Goal: Transaction & Acquisition: Purchase product/service

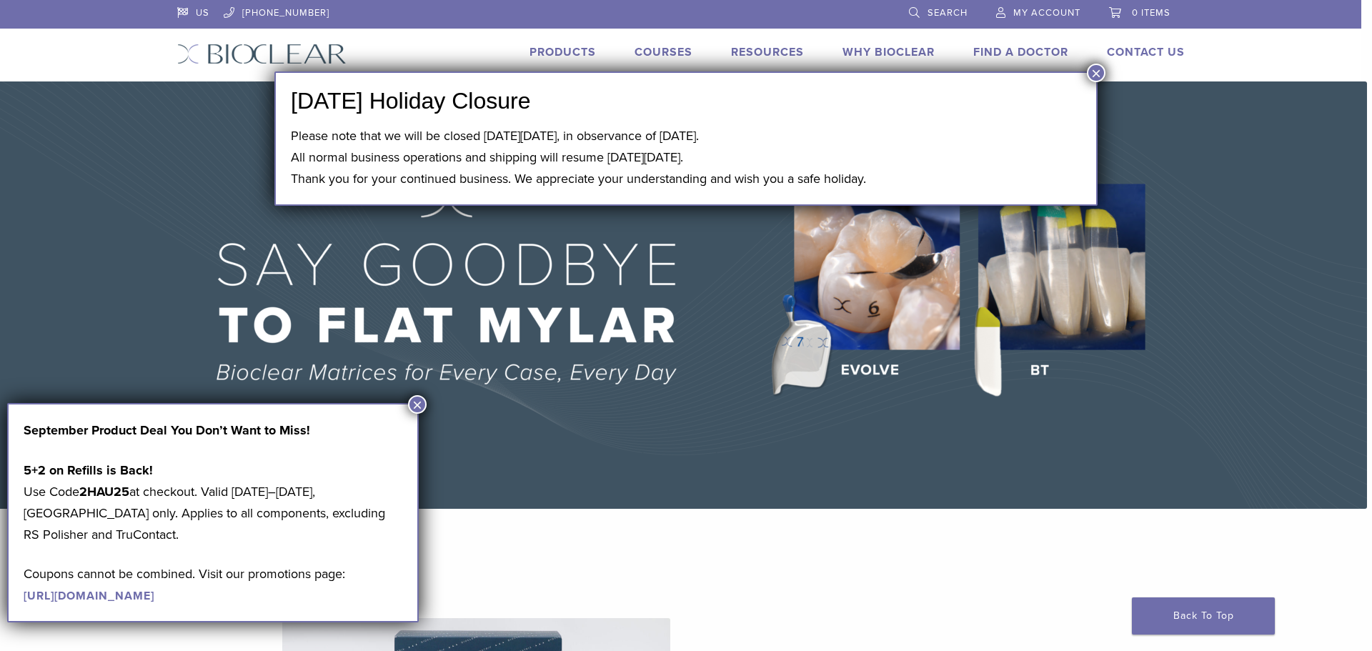
click at [420, 401] on button "×" at bounding box center [417, 404] width 19 height 19
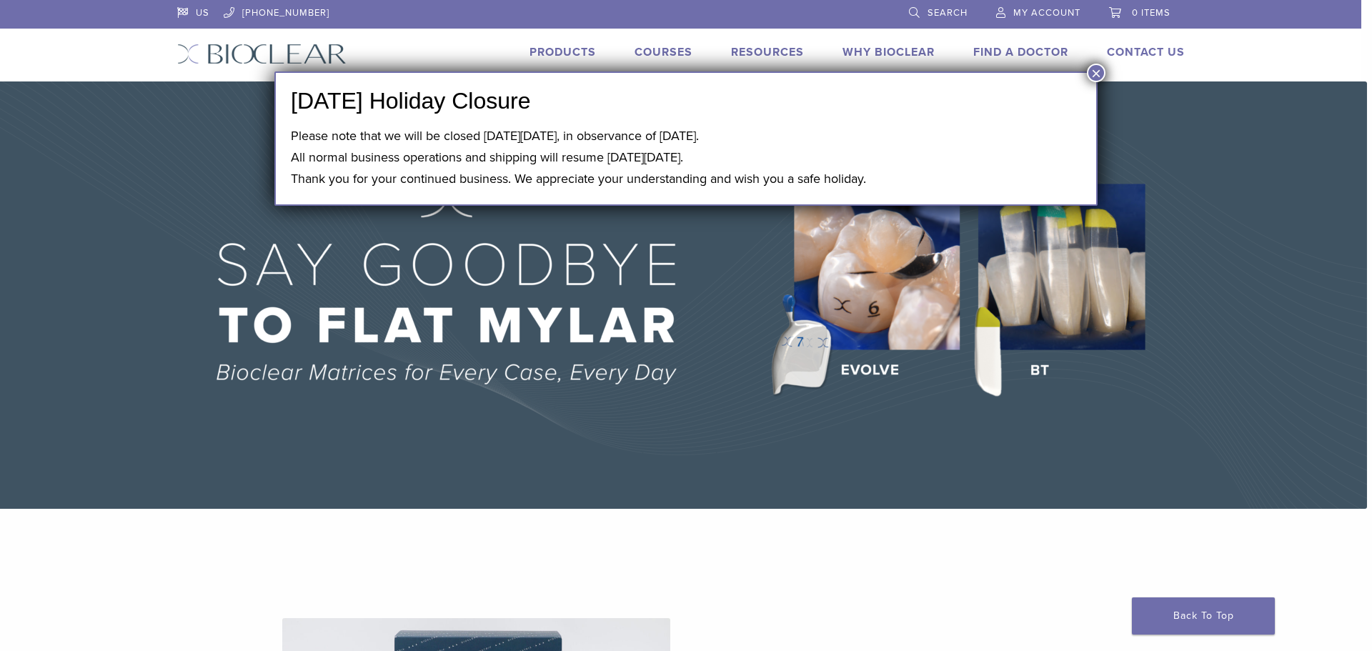
click at [1094, 76] on button "×" at bounding box center [1096, 73] width 19 height 19
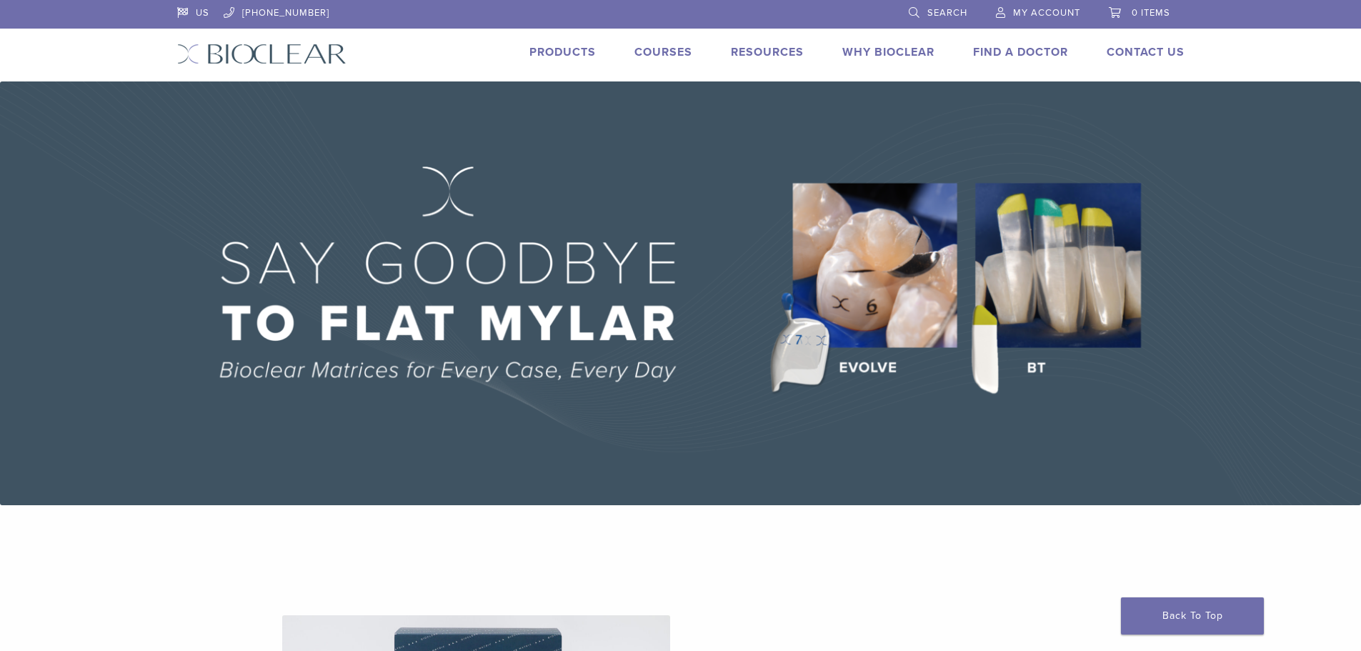
click at [565, 56] on link "Products" at bounding box center [562, 52] width 66 height 14
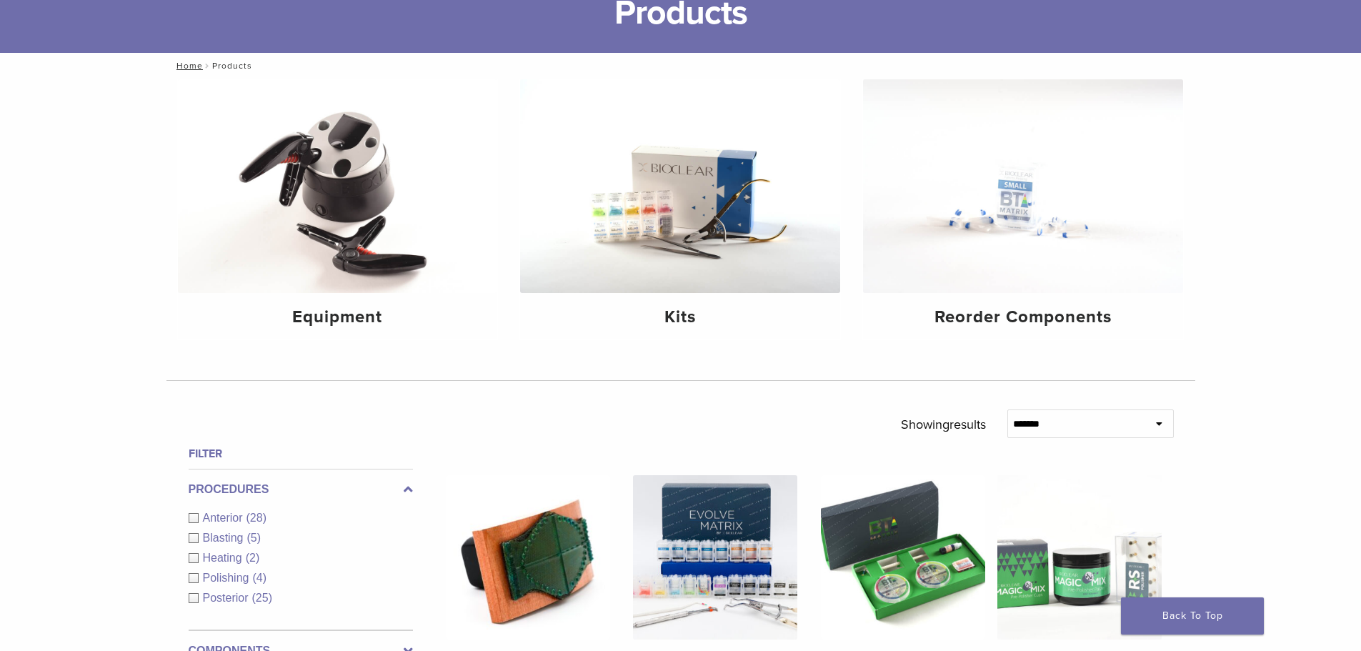
scroll to position [143, 0]
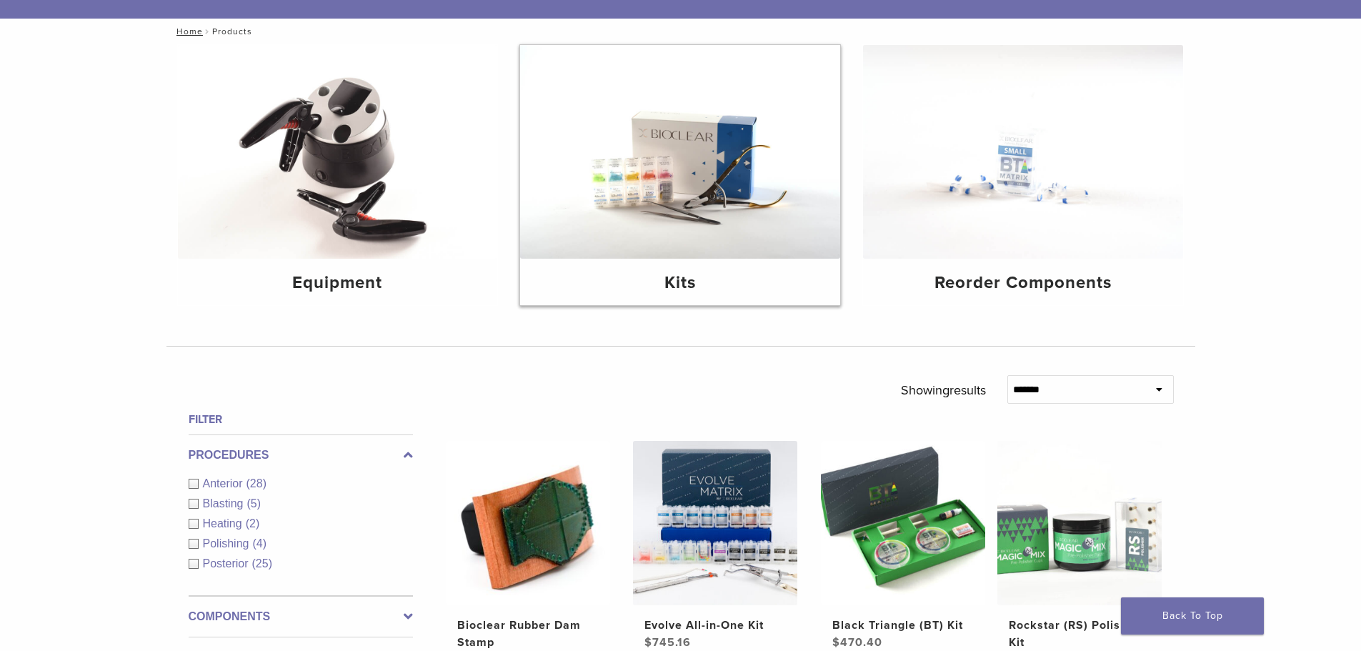
click at [670, 201] on img at bounding box center [680, 152] width 320 height 214
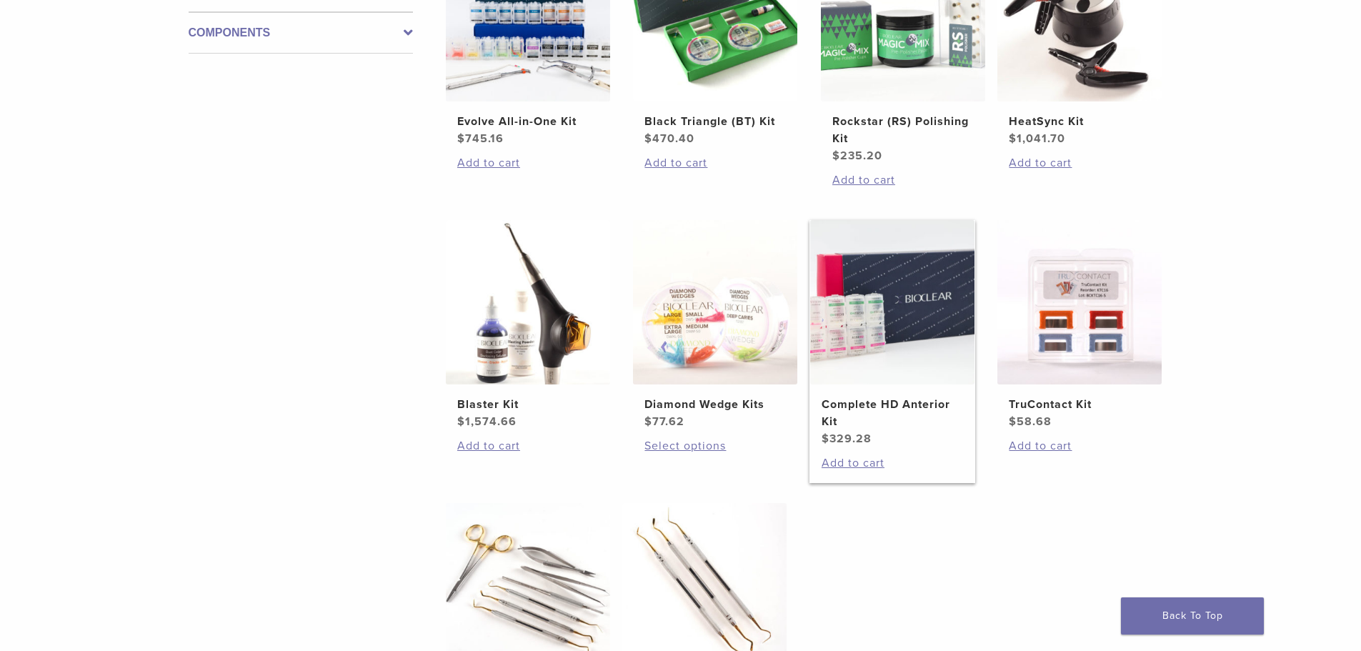
scroll to position [429, 0]
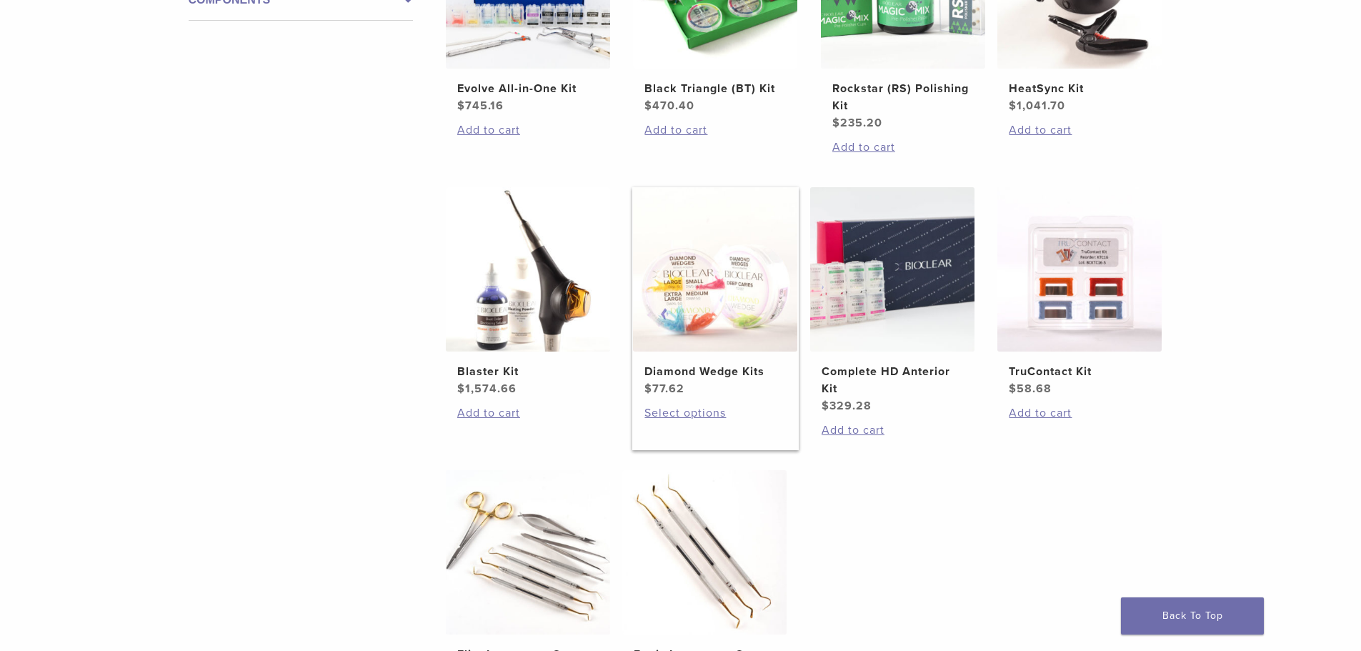
click at [714, 320] on img at bounding box center [715, 269] width 164 height 164
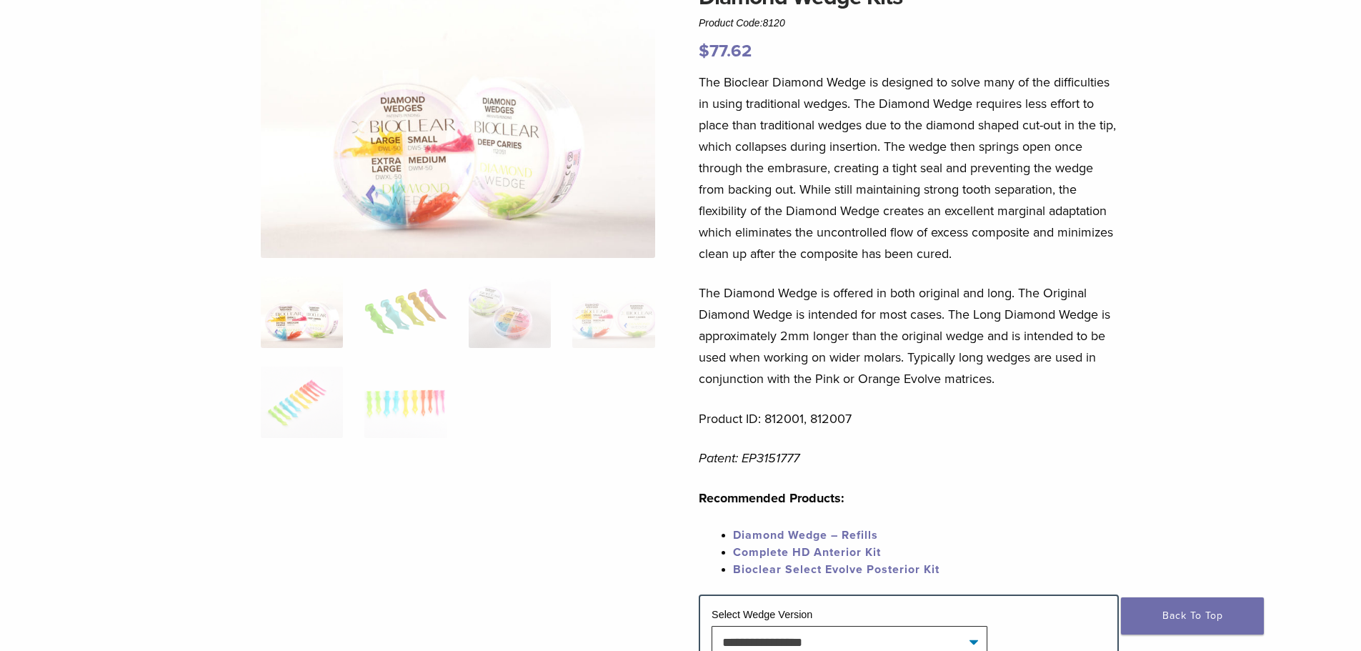
scroll to position [143, 0]
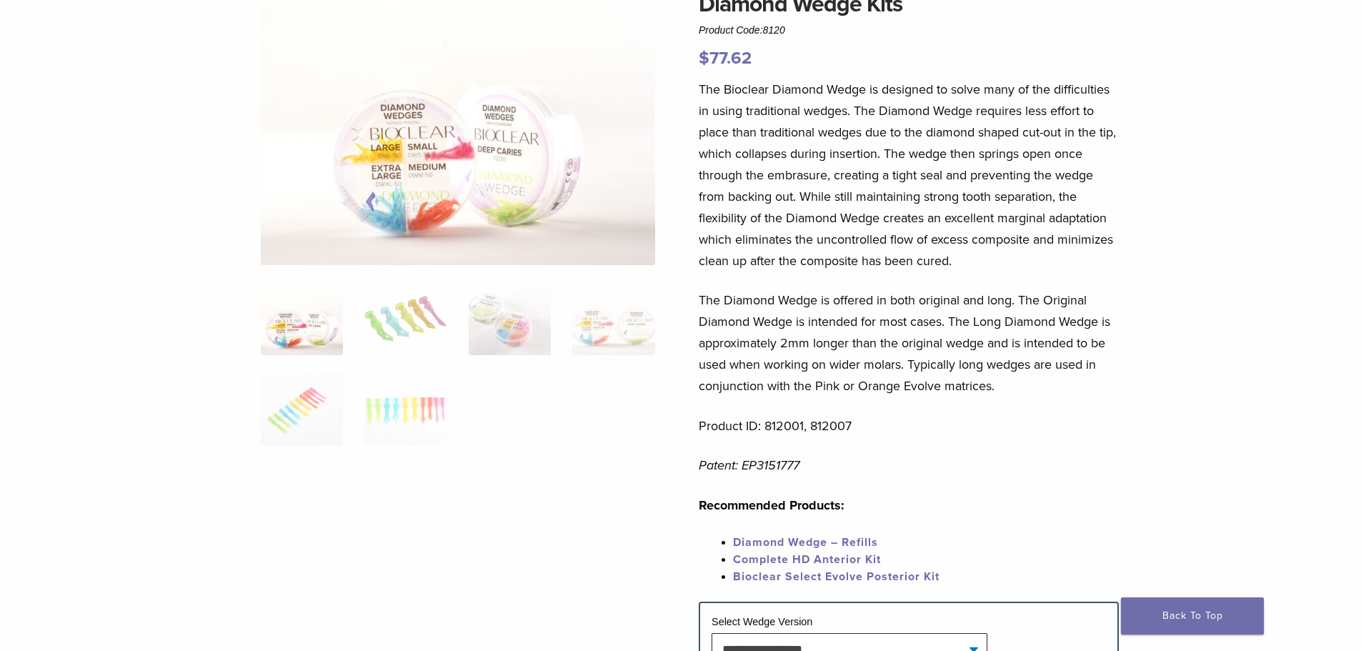
click at [418, 191] on img at bounding box center [458, 126] width 394 height 278
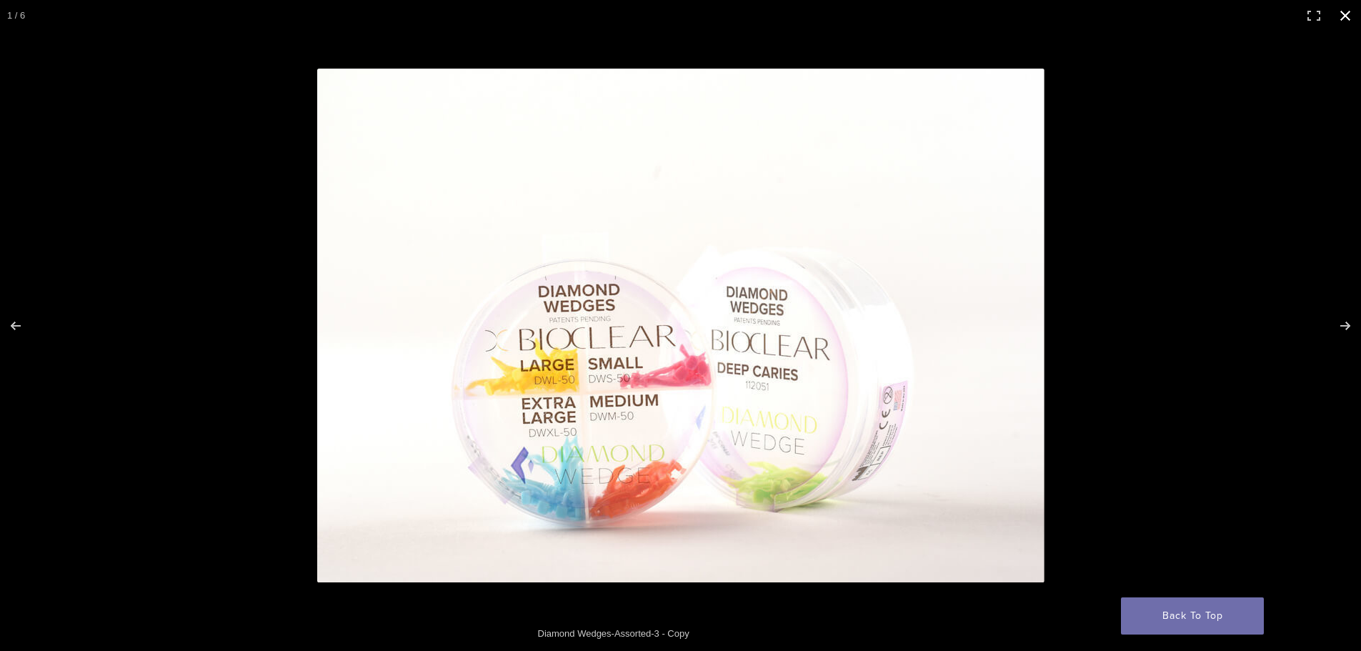
click at [1347, 18] on button "Close (Esc)" at bounding box center [1344, 15] width 31 height 31
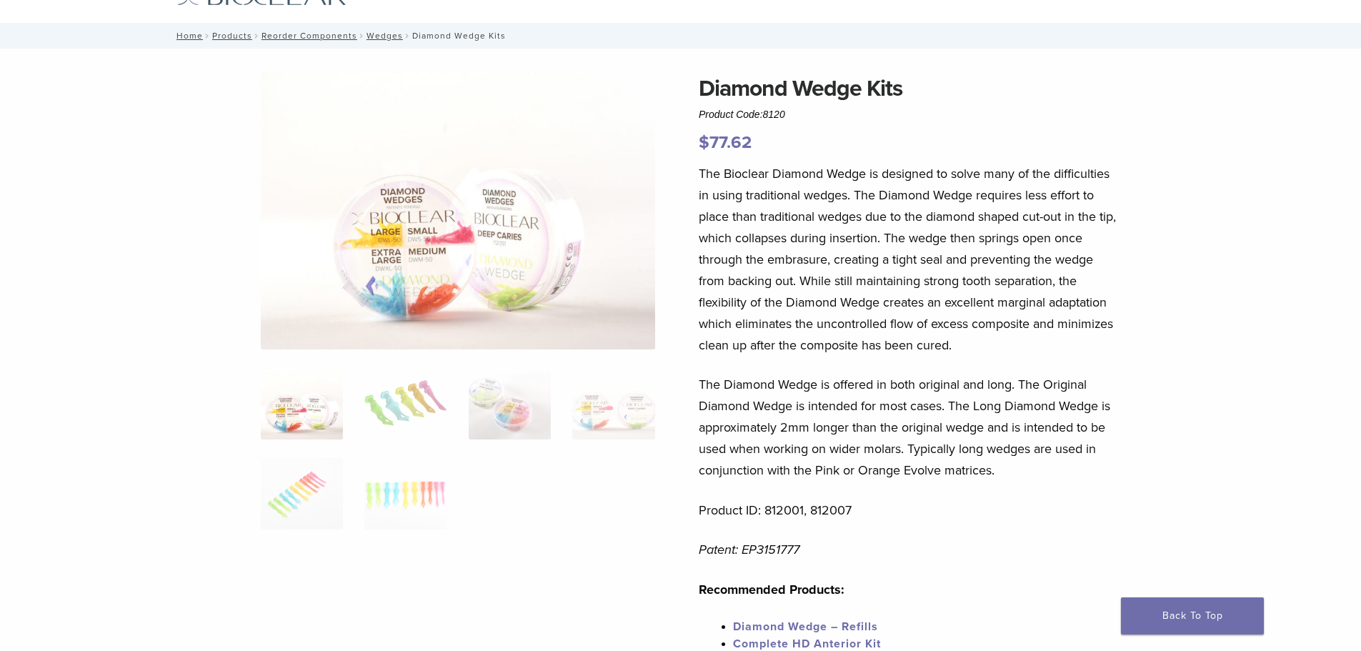
scroll to position [0, 0]
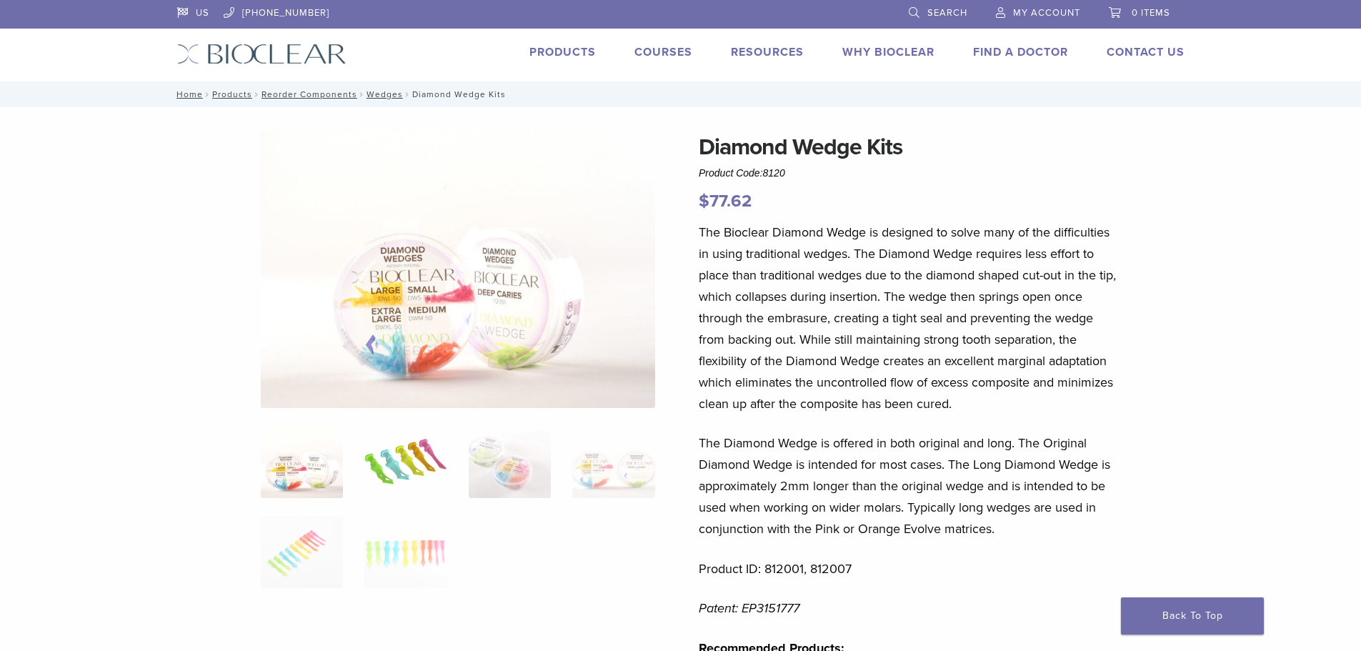
click at [396, 457] on img at bounding box center [405, 461] width 82 height 71
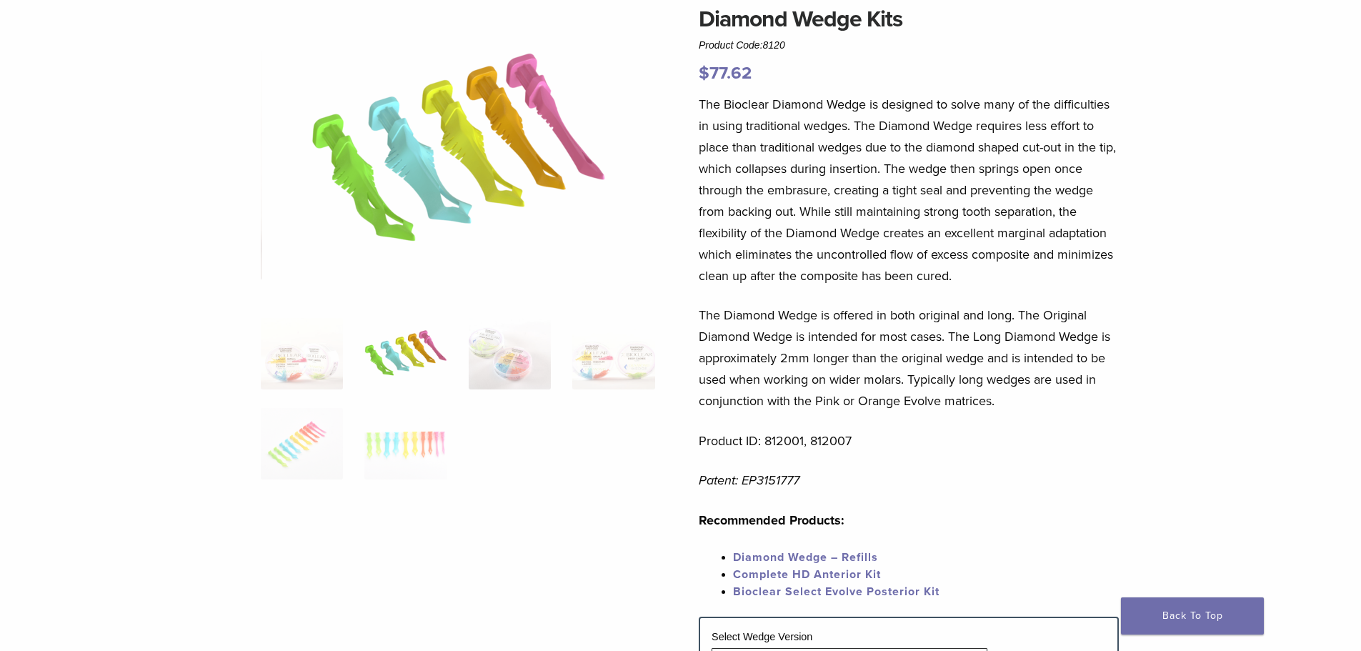
scroll to position [143, 0]
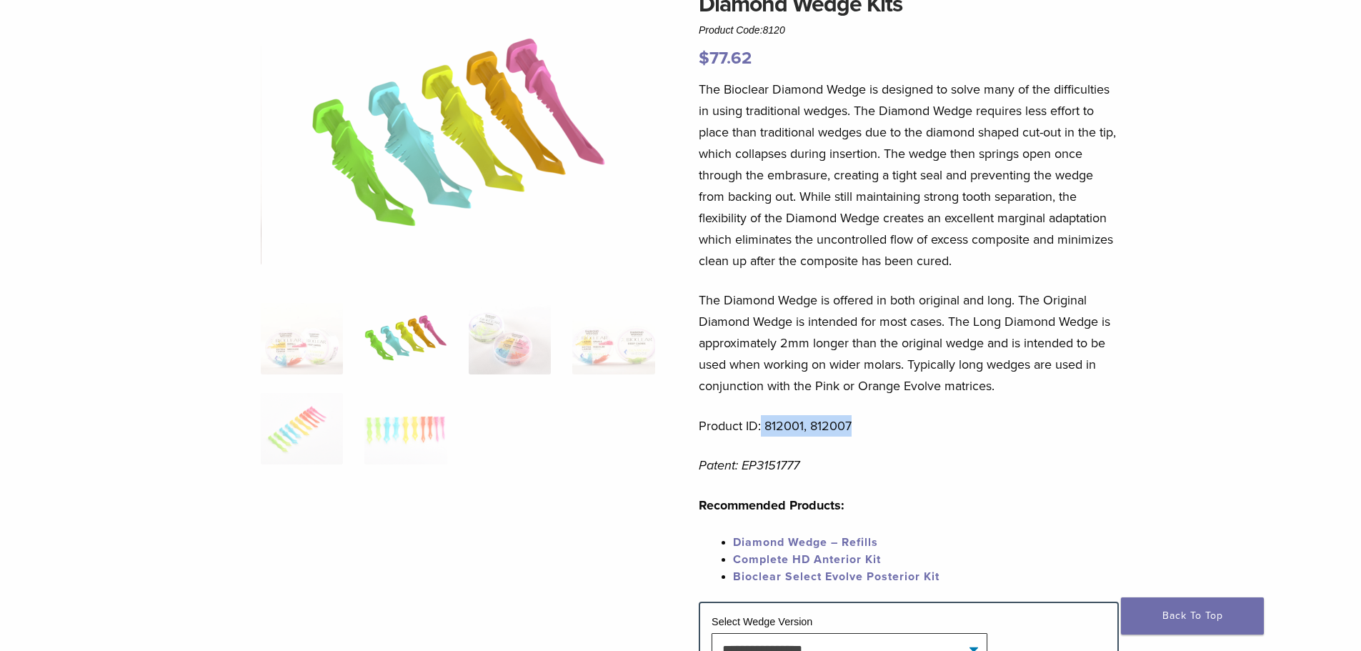
drag, startPoint x: 859, startPoint y: 422, endPoint x: 760, endPoint y: 424, distance: 99.3
click at [760, 424] on p "Product ID: 812001, 812007" at bounding box center [909, 425] width 420 height 21
click at [791, 419] on p "Product ID: 812001, 812007" at bounding box center [909, 425] width 420 height 21
click at [876, 406] on div "The Bioclear Diamond Wedge is designed to solve many of the difficulties in usi…" at bounding box center [909, 340] width 420 height 523
drag, startPoint x: 763, startPoint y: 424, endPoint x: 865, endPoint y: 424, distance: 102.2
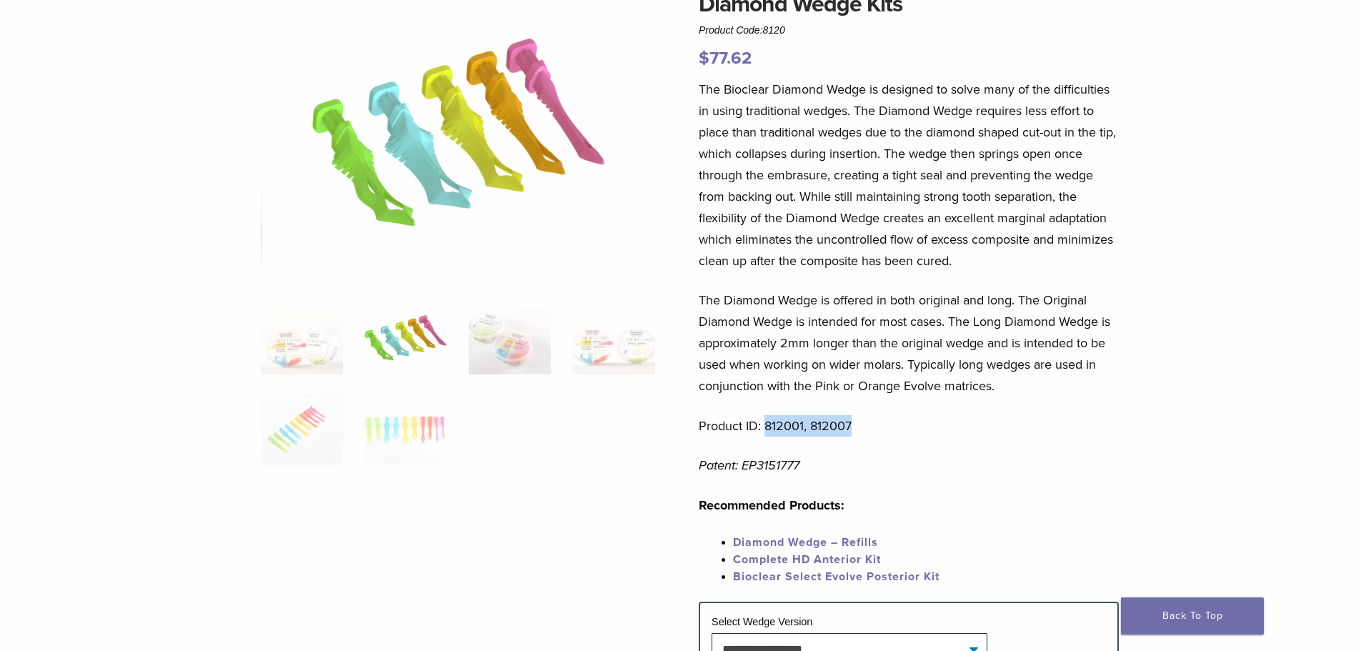
click at [866, 424] on p "Product ID: 812001, 812007" at bounding box center [909, 425] width 420 height 21
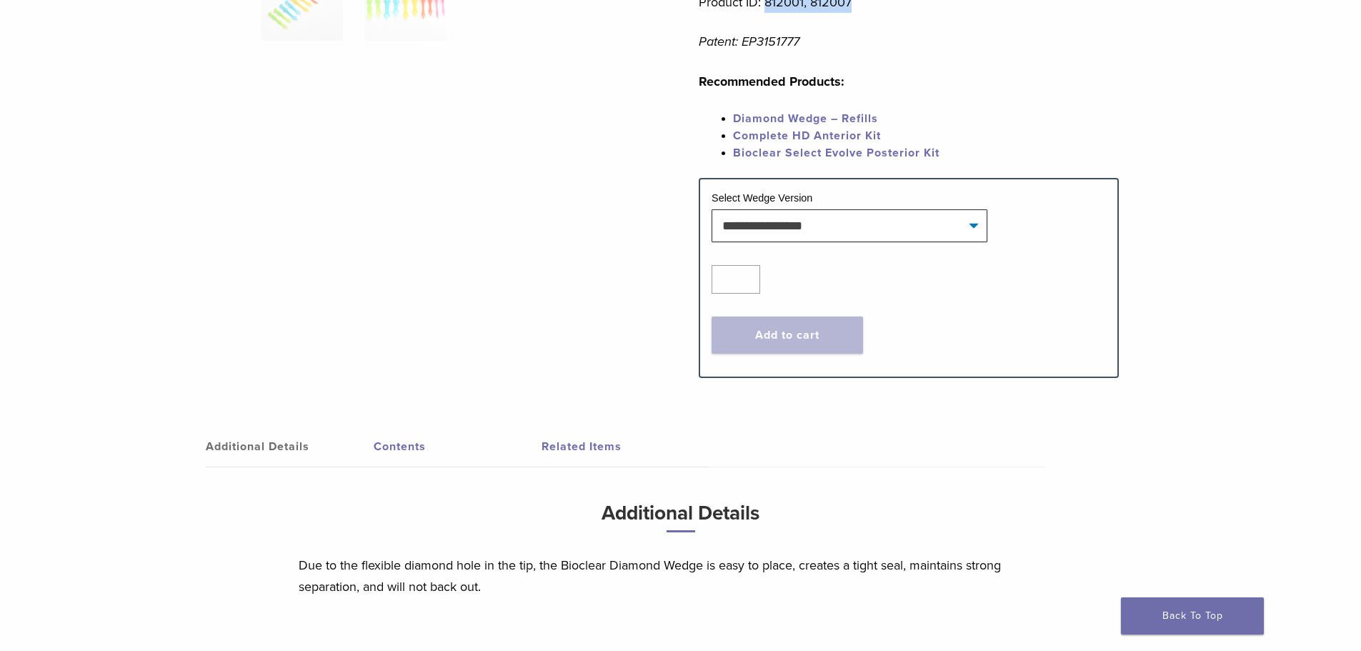
scroll to position [572, 0]
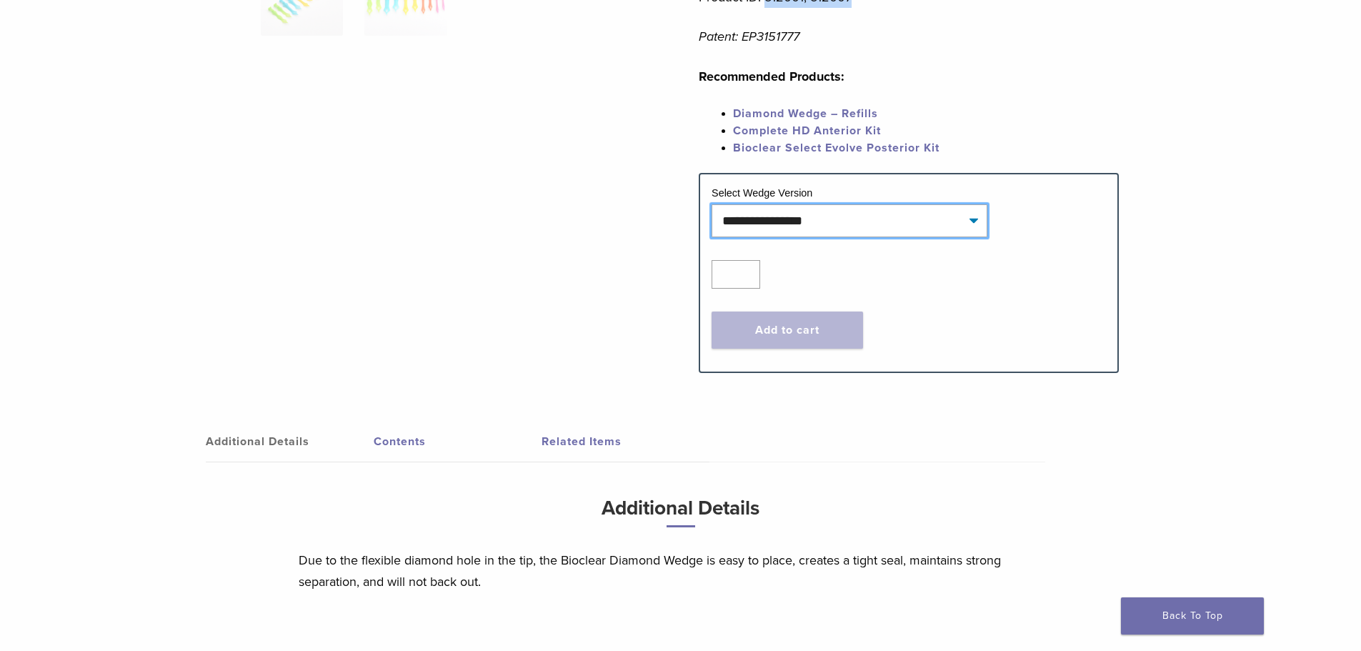
click at [974, 219] on select "**********" at bounding box center [850, 220] width 276 height 33
click at [712, 204] on select "**********" at bounding box center [850, 220] width 276 height 33
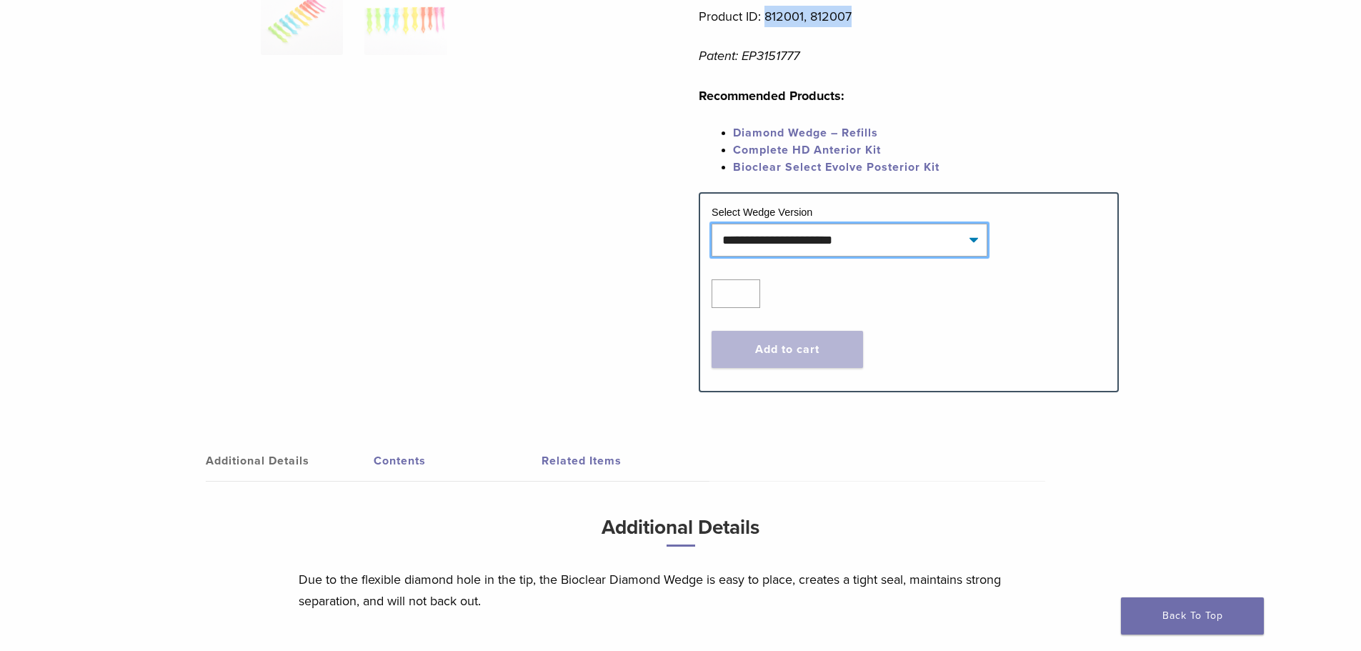
select select "**********"
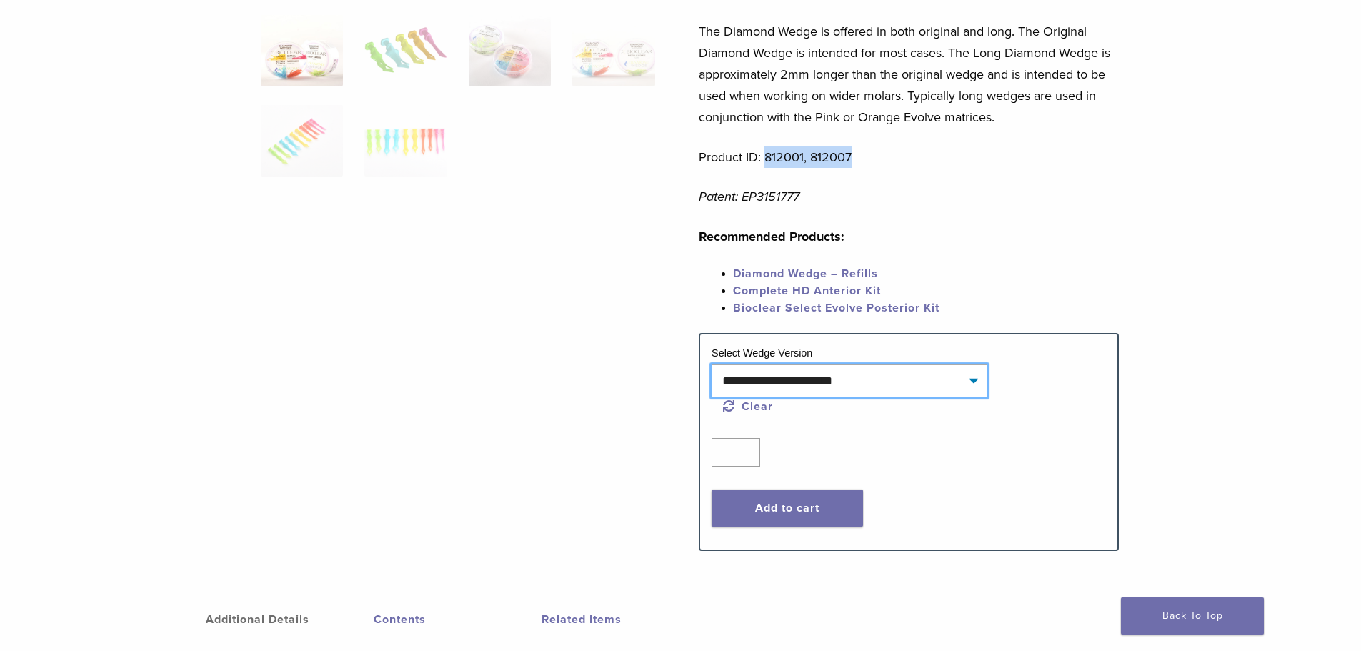
scroll to position [409, 0]
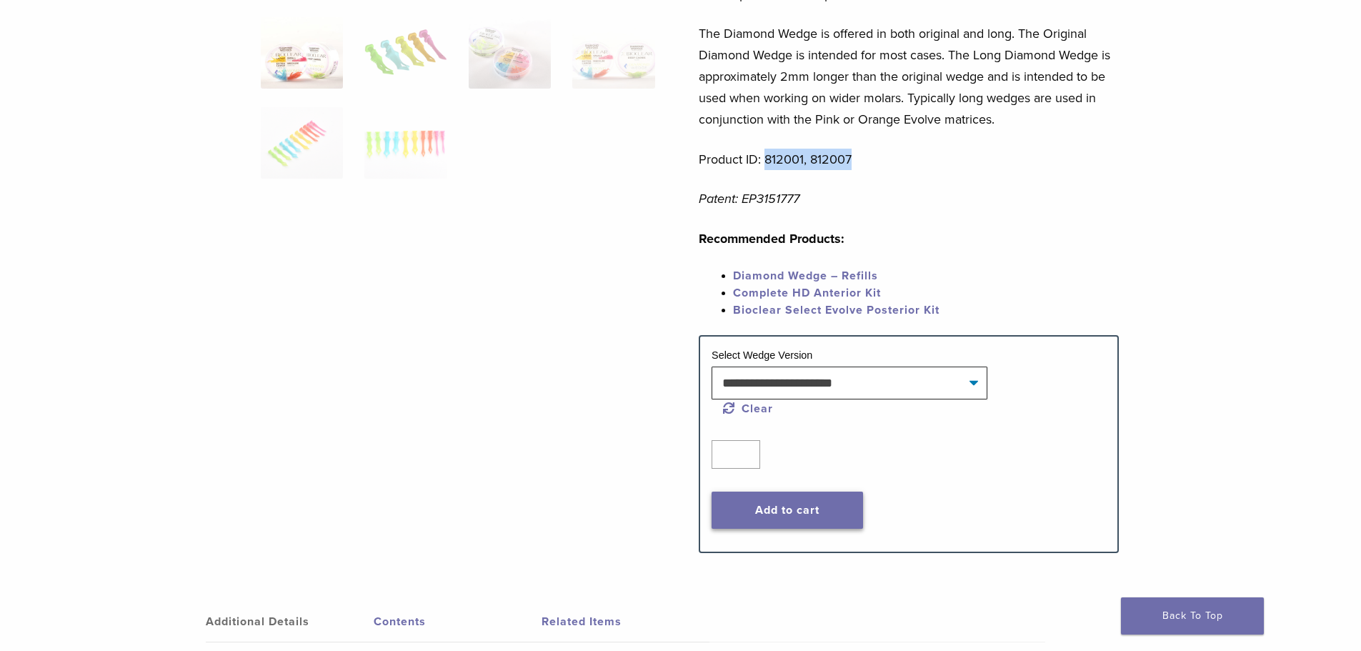
click at [773, 511] on button "Add to cart" at bounding box center [787, 509] width 151 height 37
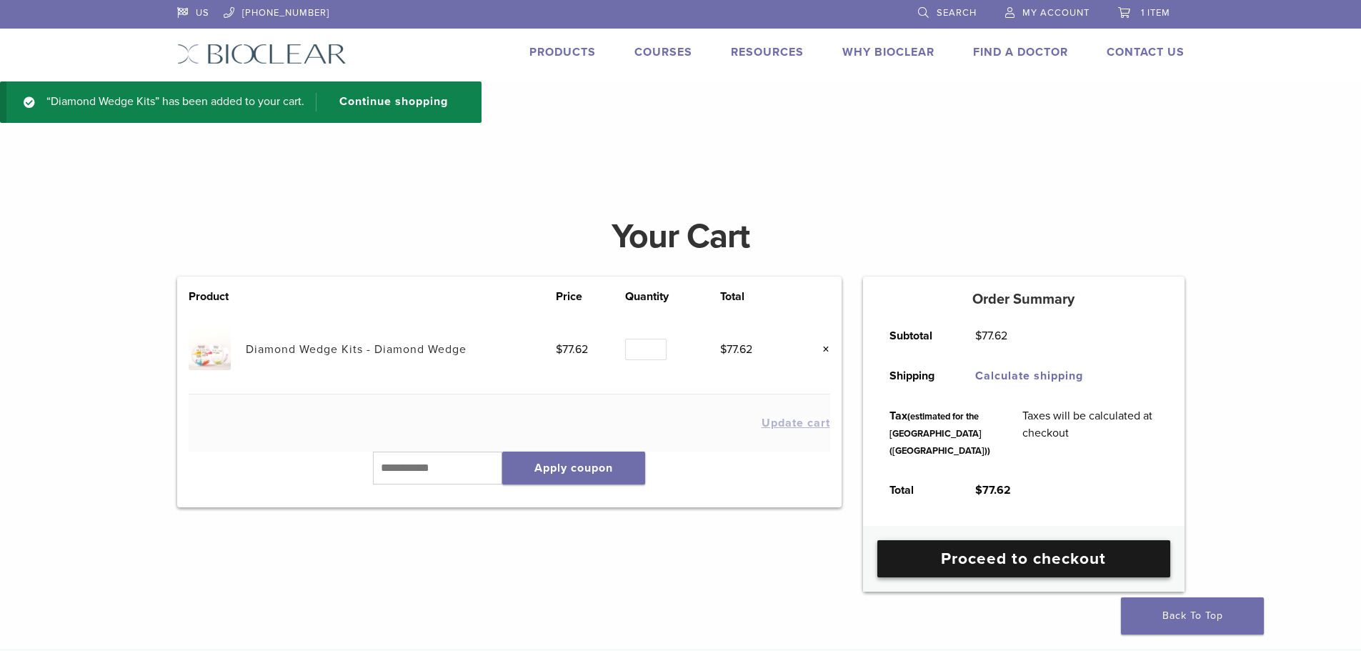
click at [972, 577] on link "Proceed to checkout" at bounding box center [1023, 558] width 293 height 37
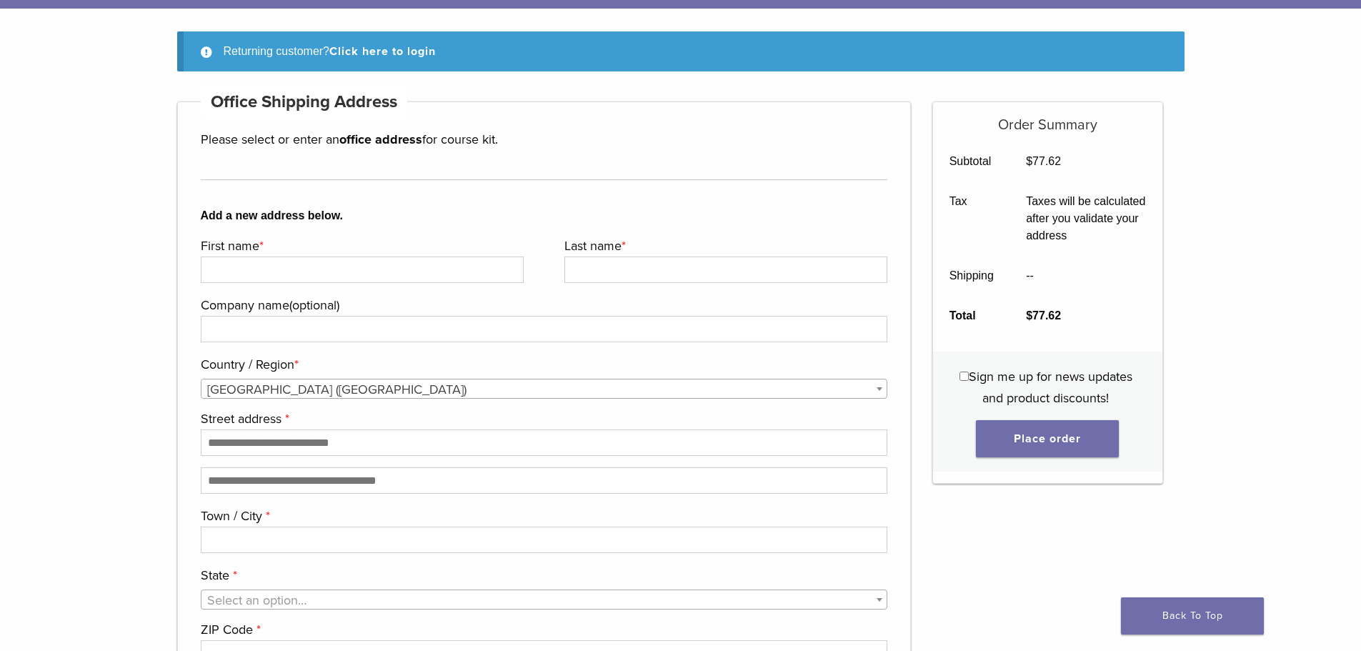
scroll to position [71, 0]
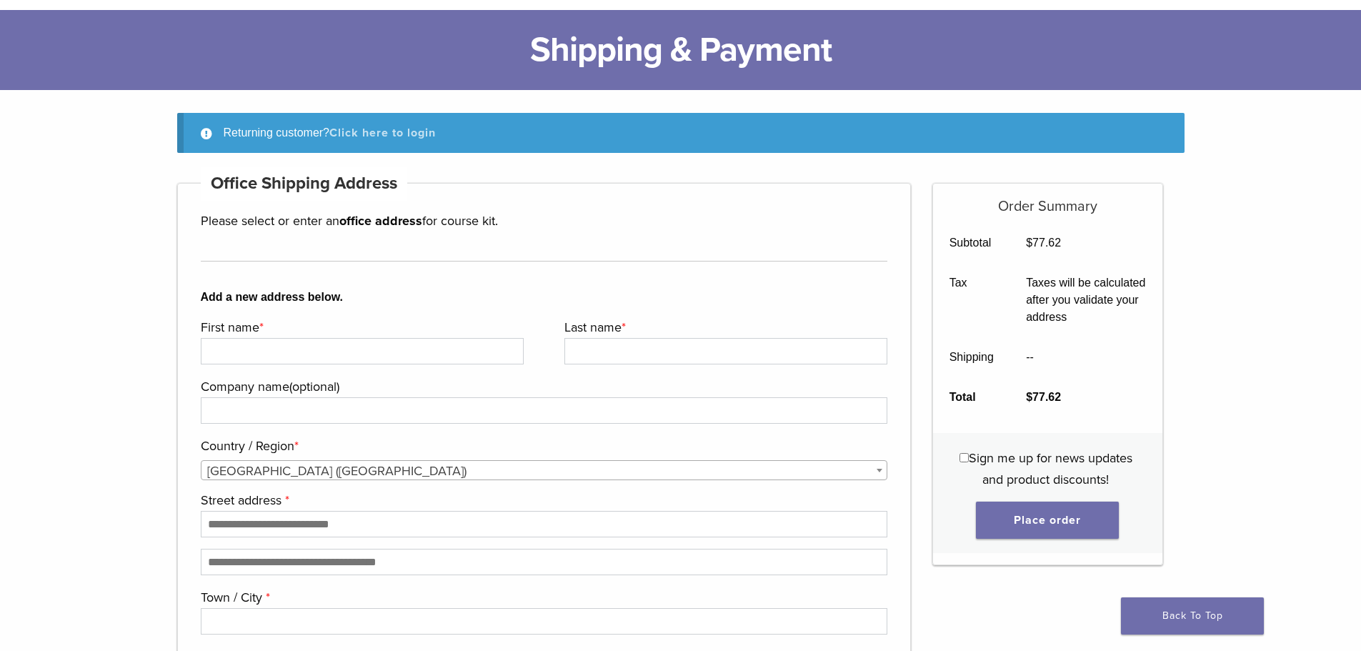
click at [379, 132] on link "Click here to login" at bounding box center [382, 133] width 106 height 14
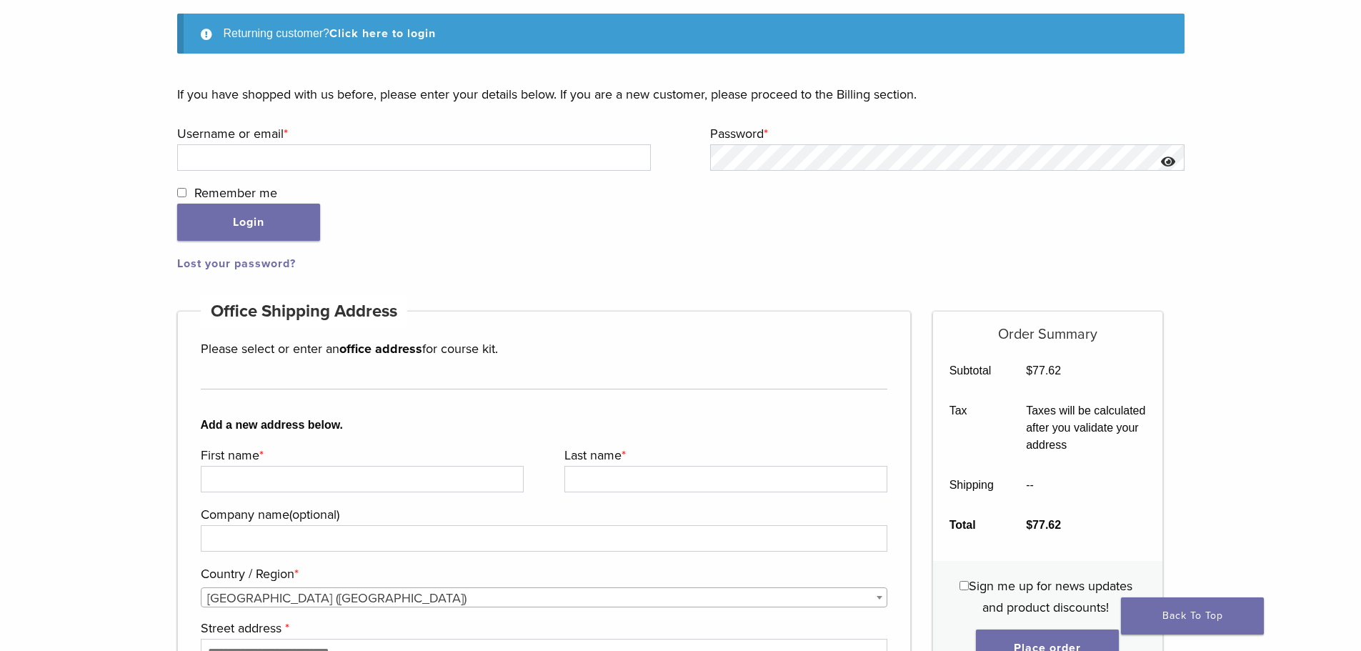
scroll to position [147, 0]
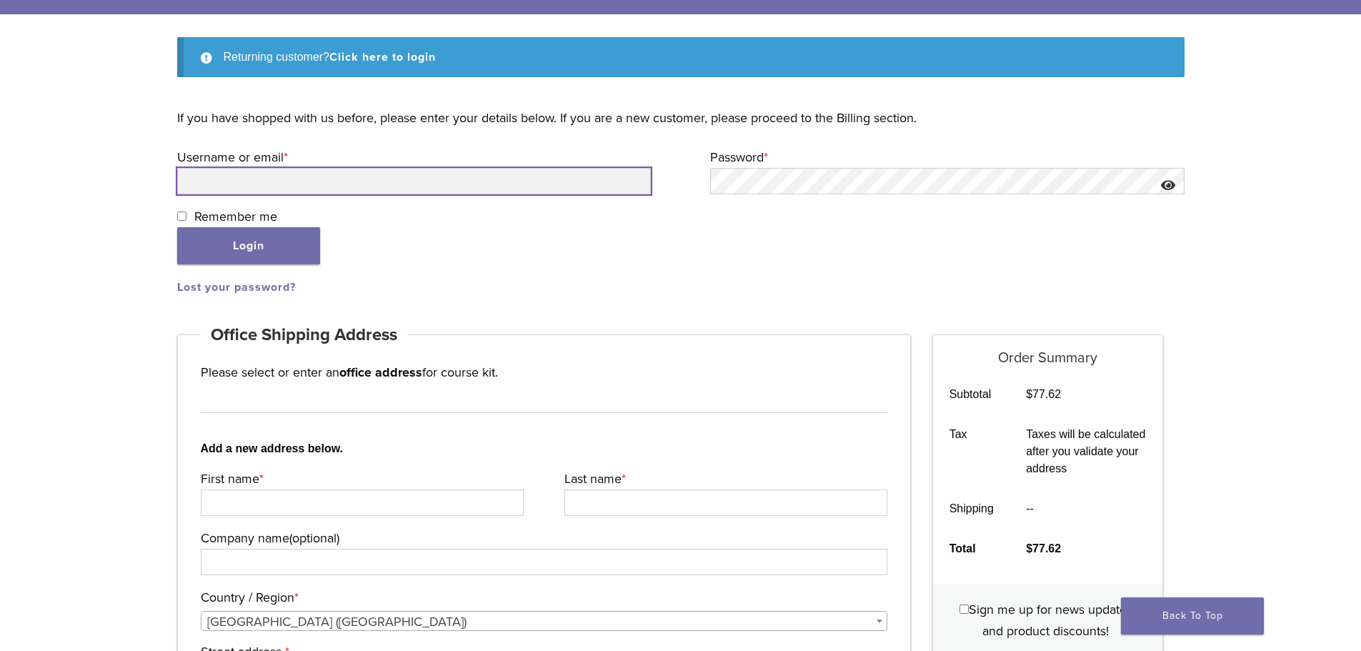
click at [215, 179] on input "Username or email * Required" at bounding box center [414, 181] width 474 height 26
type input "**********"
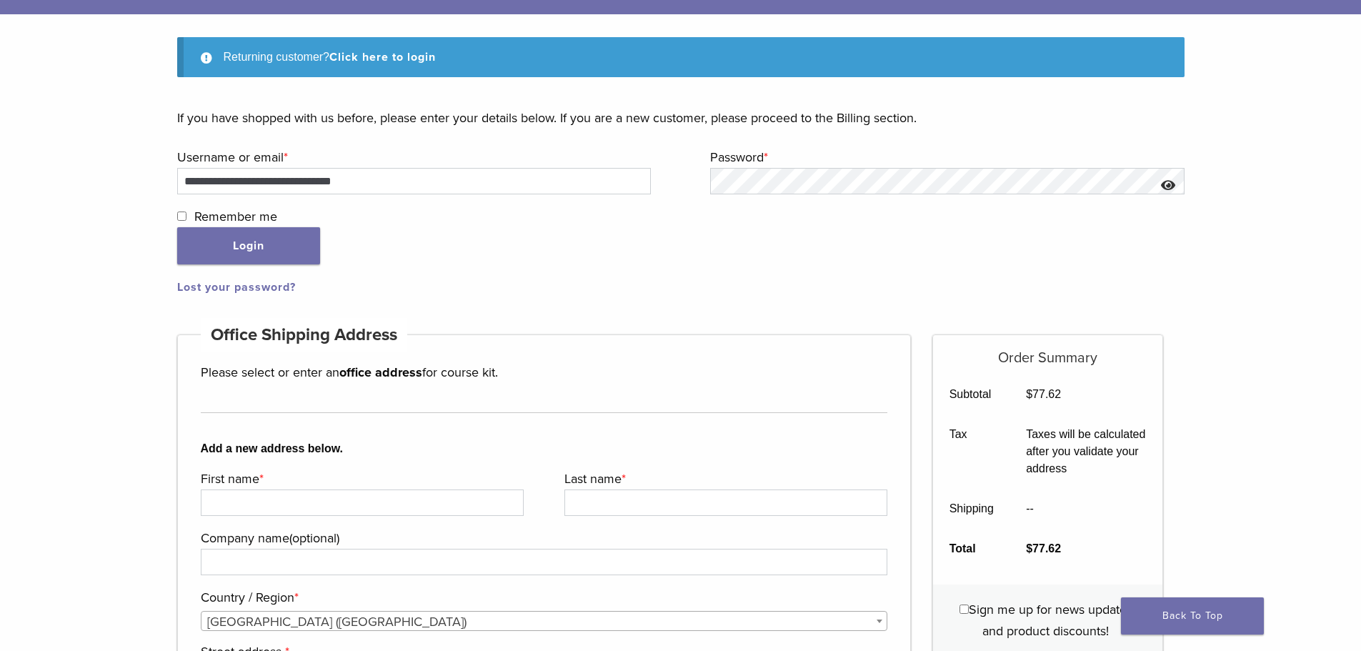
click at [1169, 186] on button "Show password" at bounding box center [1168, 186] width 31 height 36
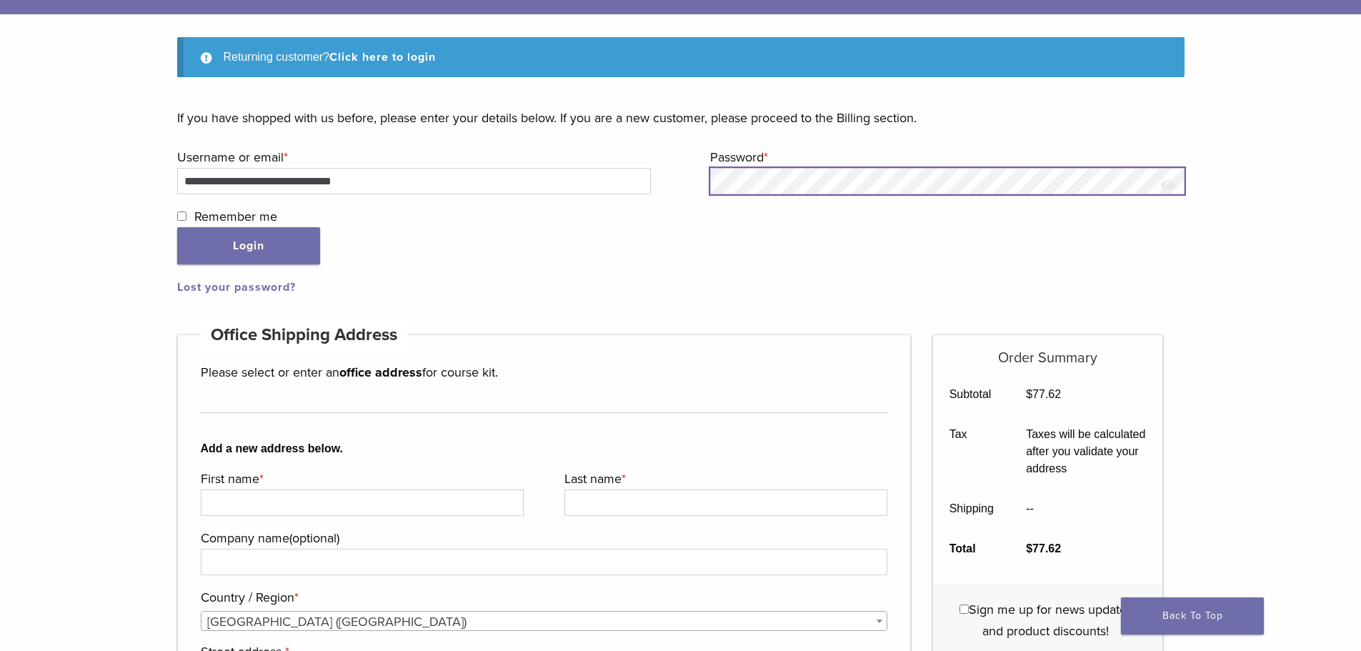
click at [177, 227] on button "Login" at bounding box center [248, 245] width 143 height 37
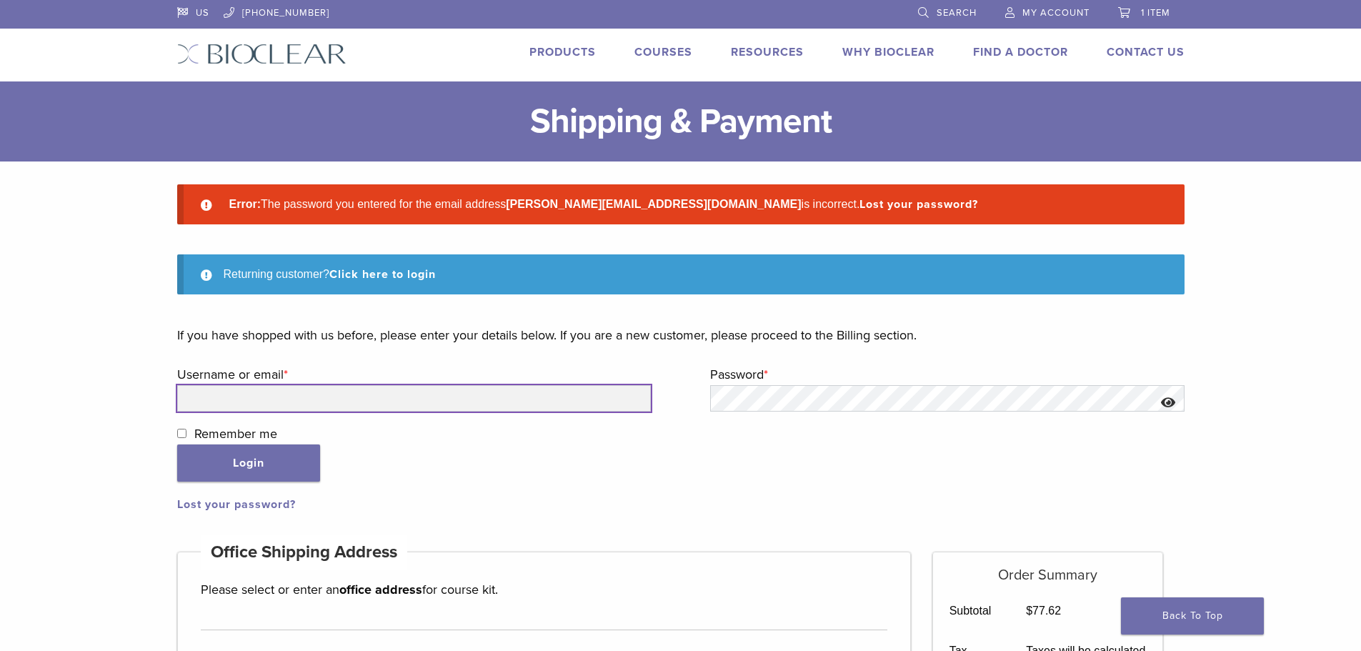
click at [213, 394] on input "Username or email * Required" at bounding box center [414, 398] width 474 height 26
type input "**********"
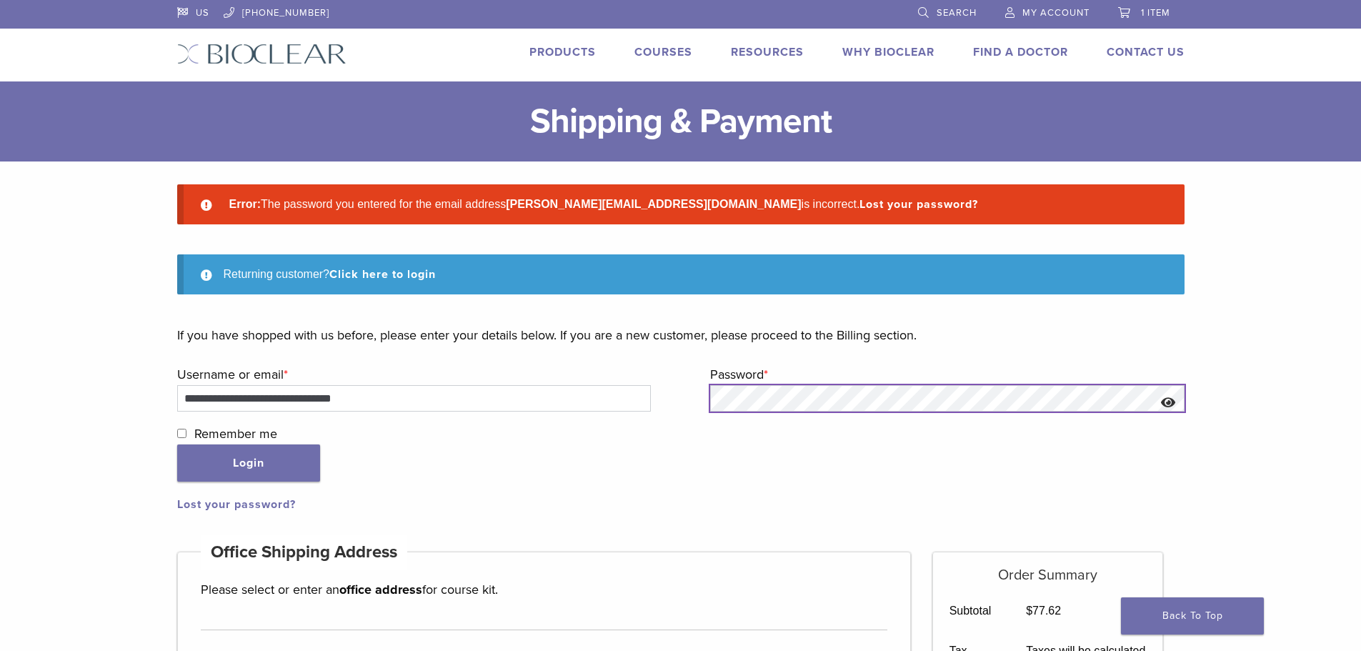
click at [177, 444] on button "Login" at bounding box center [248, 462] width 143 height 37
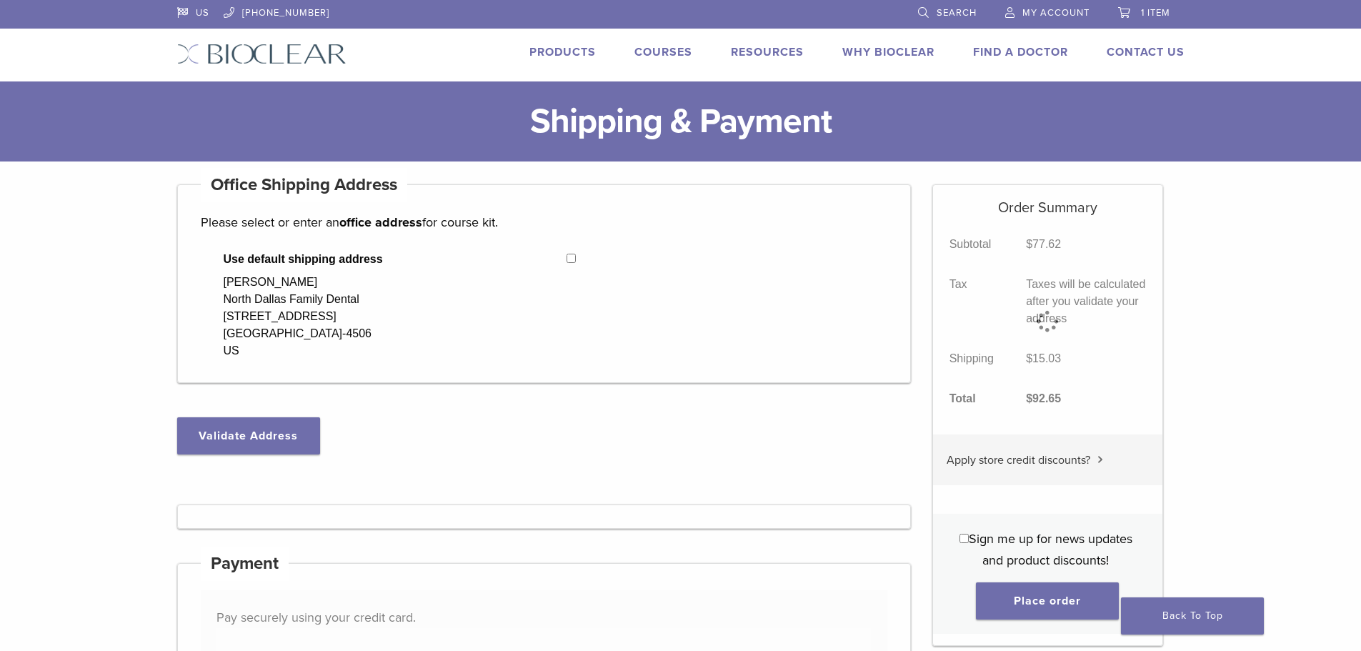
select select "**"
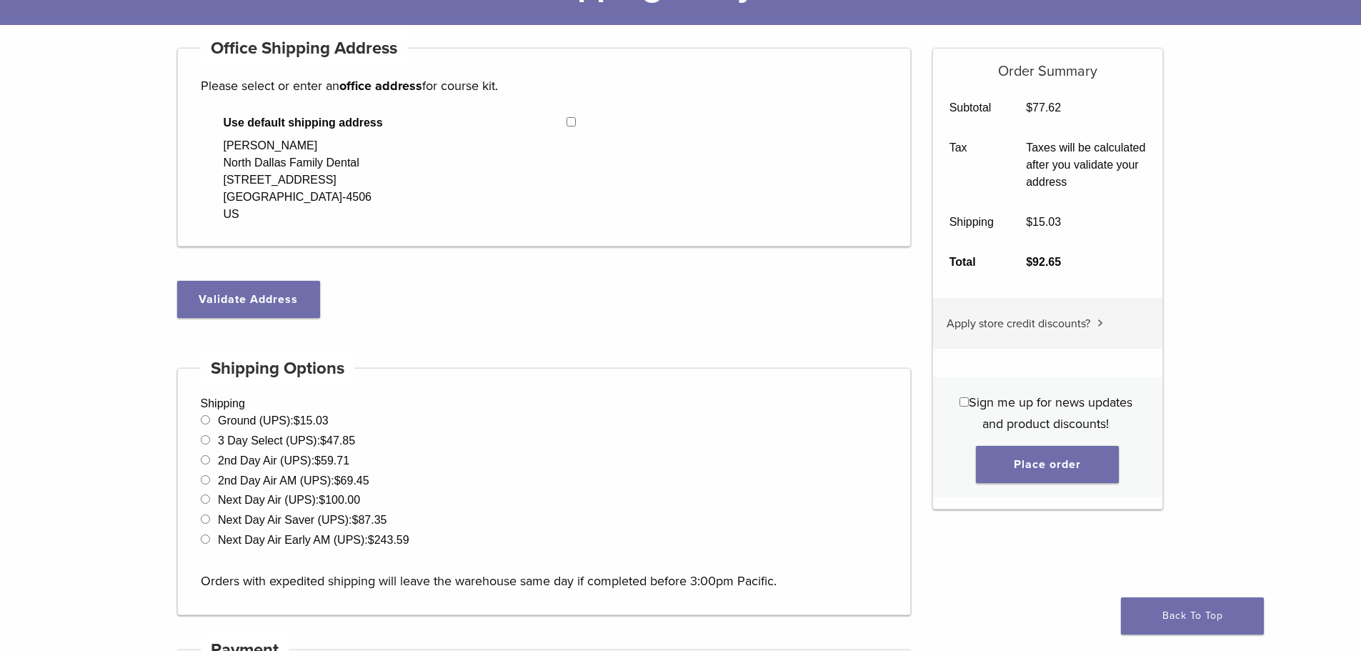
scroll to position [143, 0]
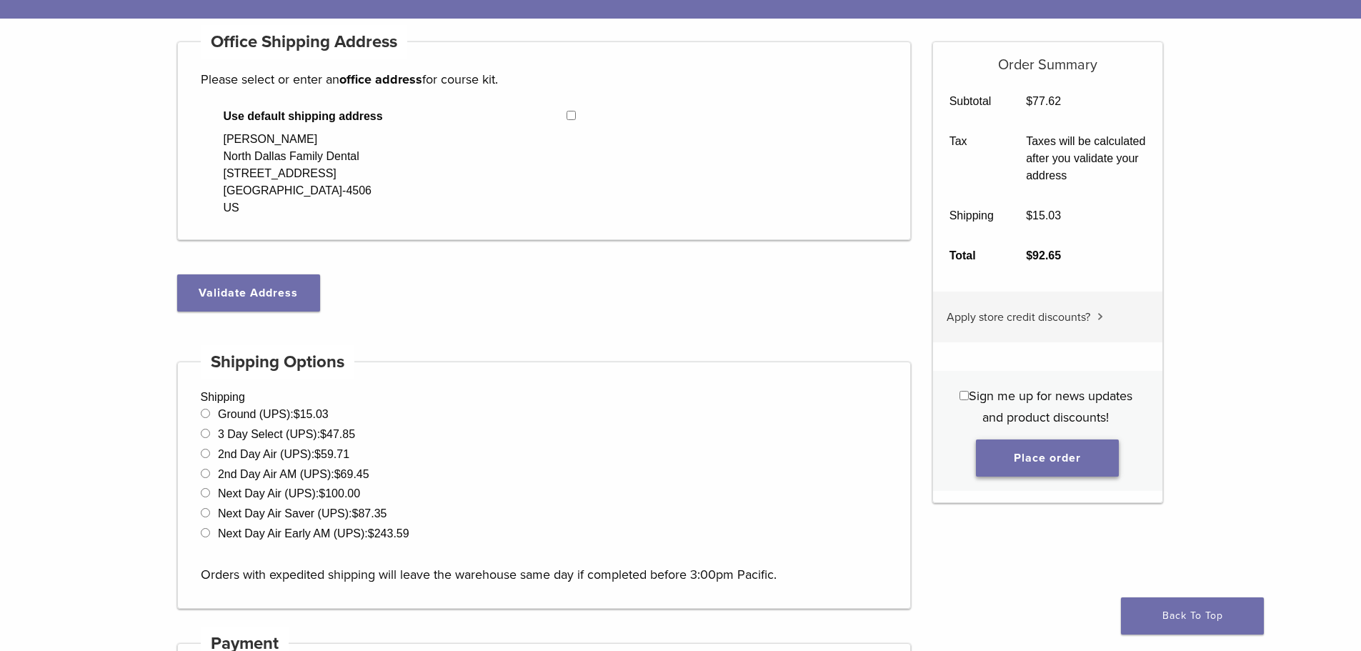
click at [1030, 454] on button "Place order" at bounding box center [1047, 457] width 143 height 37
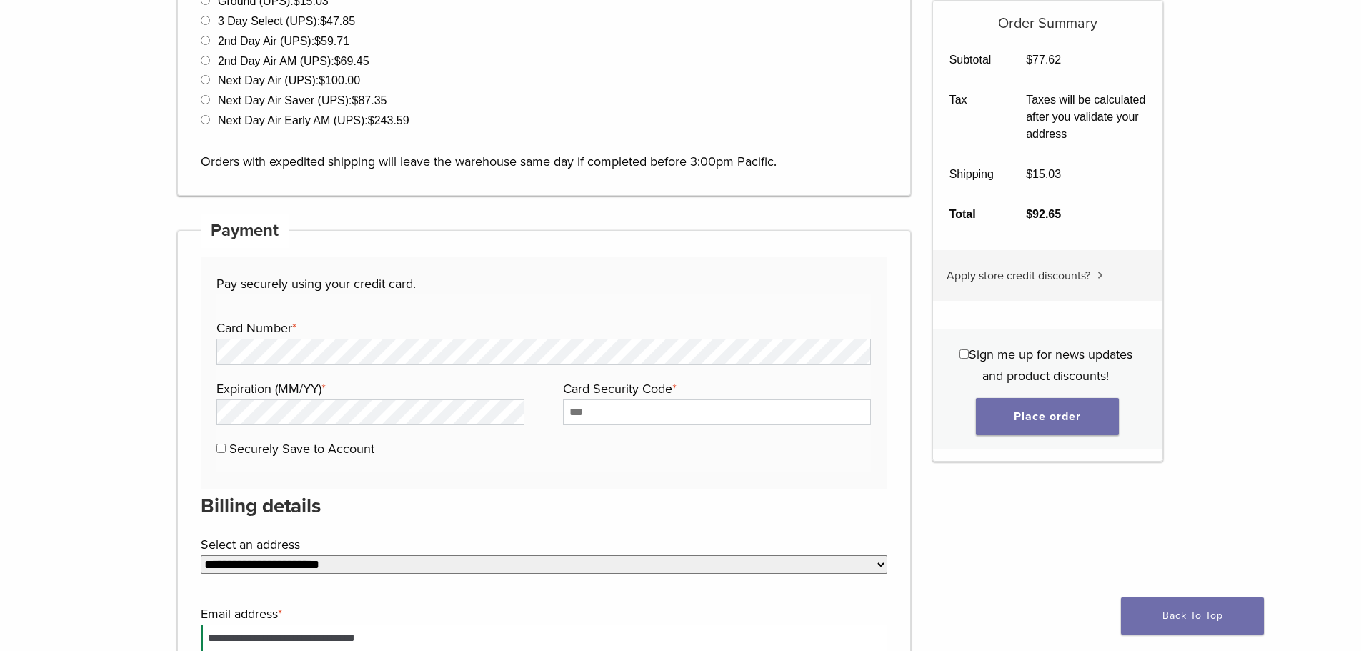
scroll to position [684, 0]
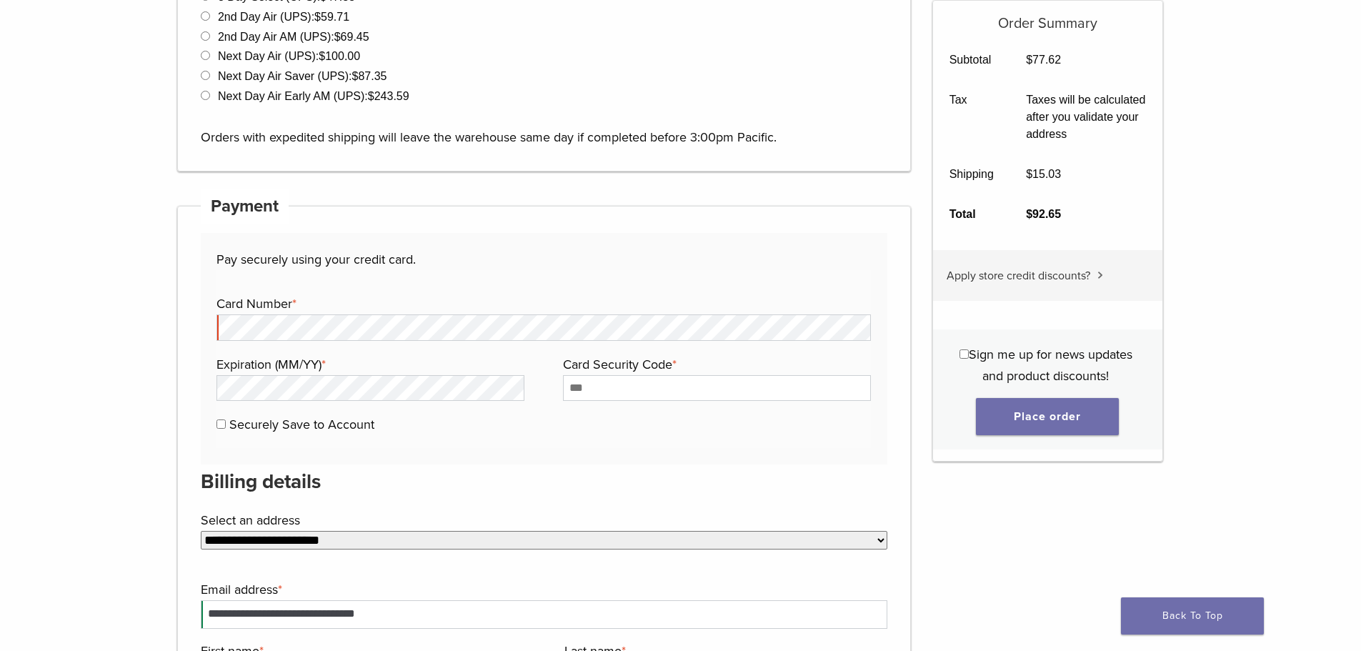
click at [370, 286] on fieldset "Payment Info Card Number * Expiration (MM/YY) * Card Security Code * Securely S…" at bounding box center [543, 359] width 654 height 178
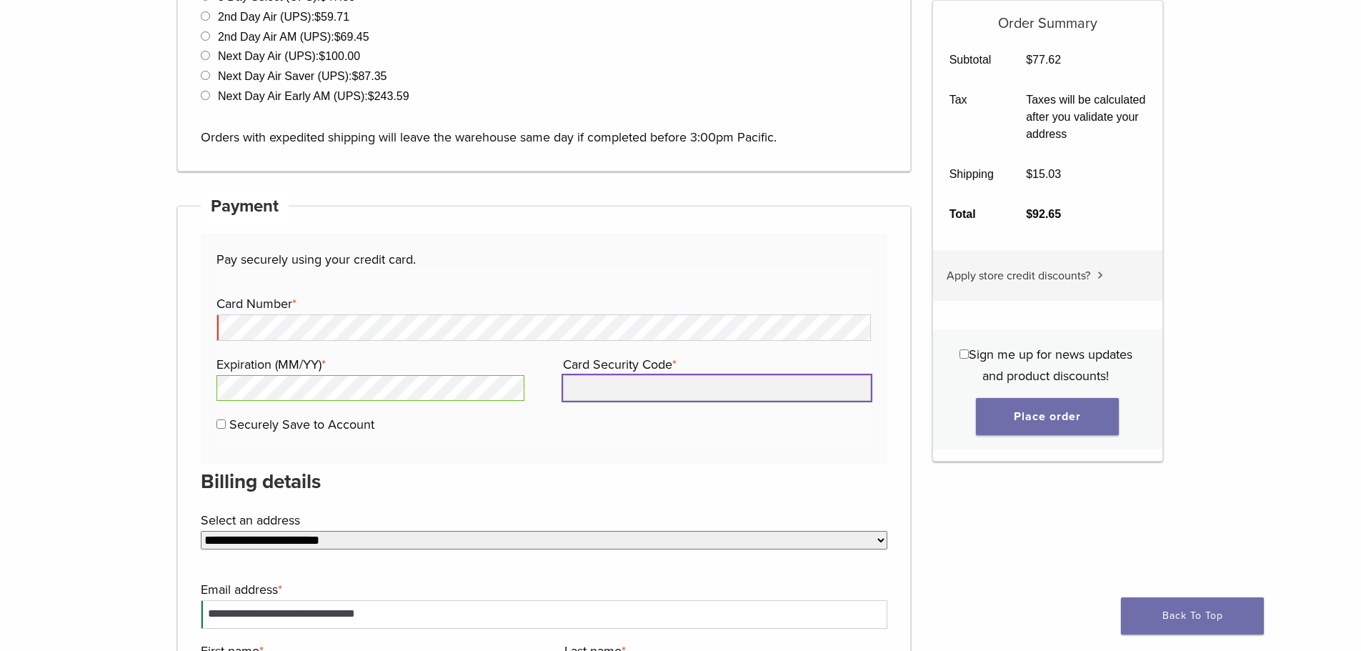
click at [588, 389] on input "Card Security Code *" at bounding box center [717, 388] width 308 height 26
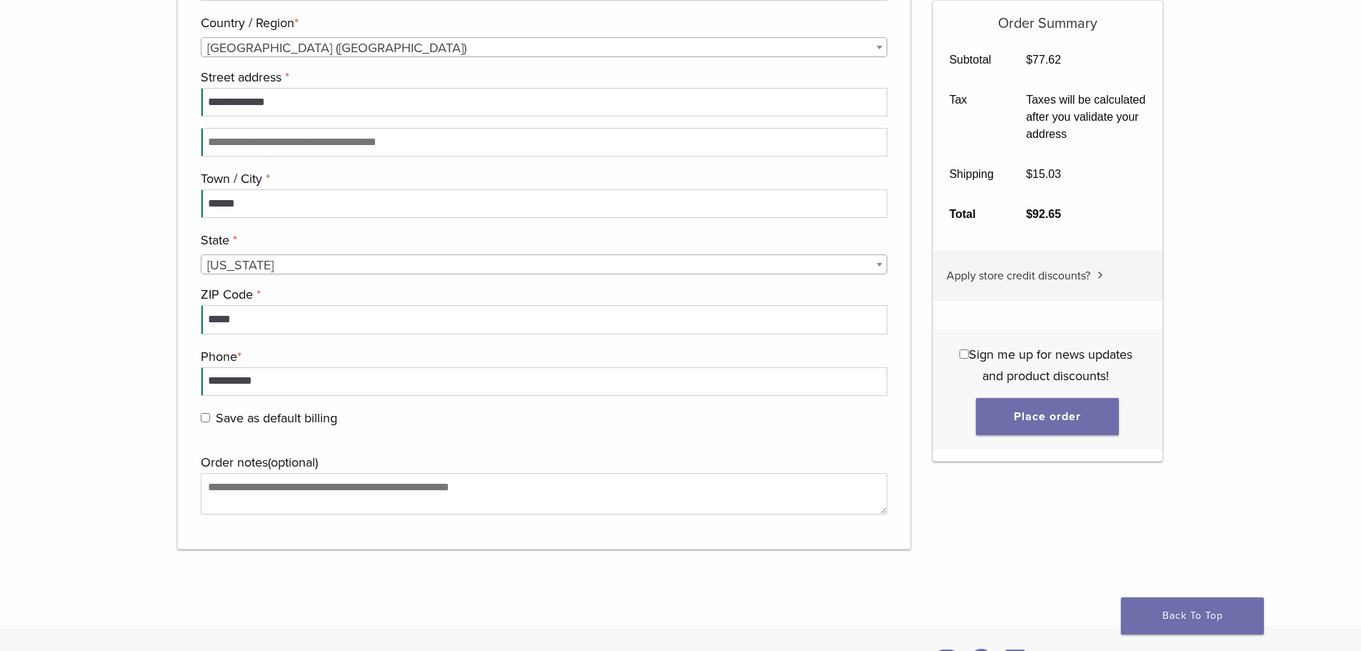
scroll to position [1399, 0]
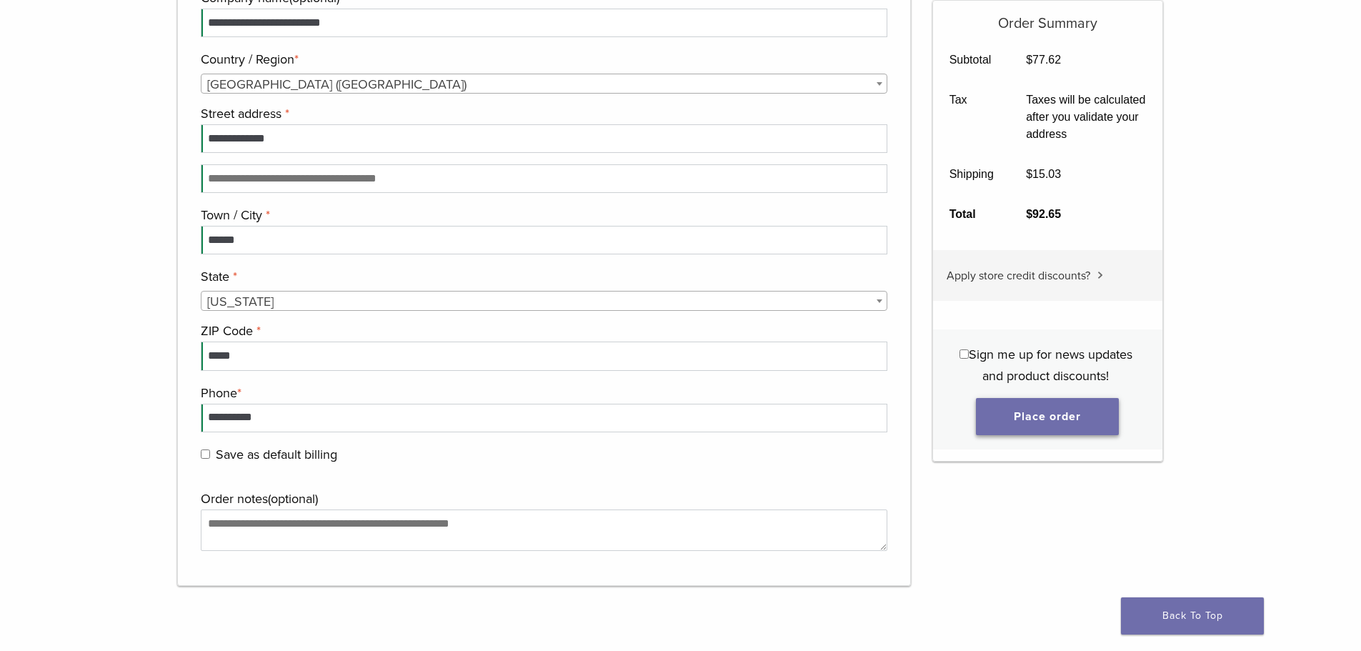
type input "***"
click at [1062, 415] on button "Place order" at bounding box center [1047, 416] width 143 height 37
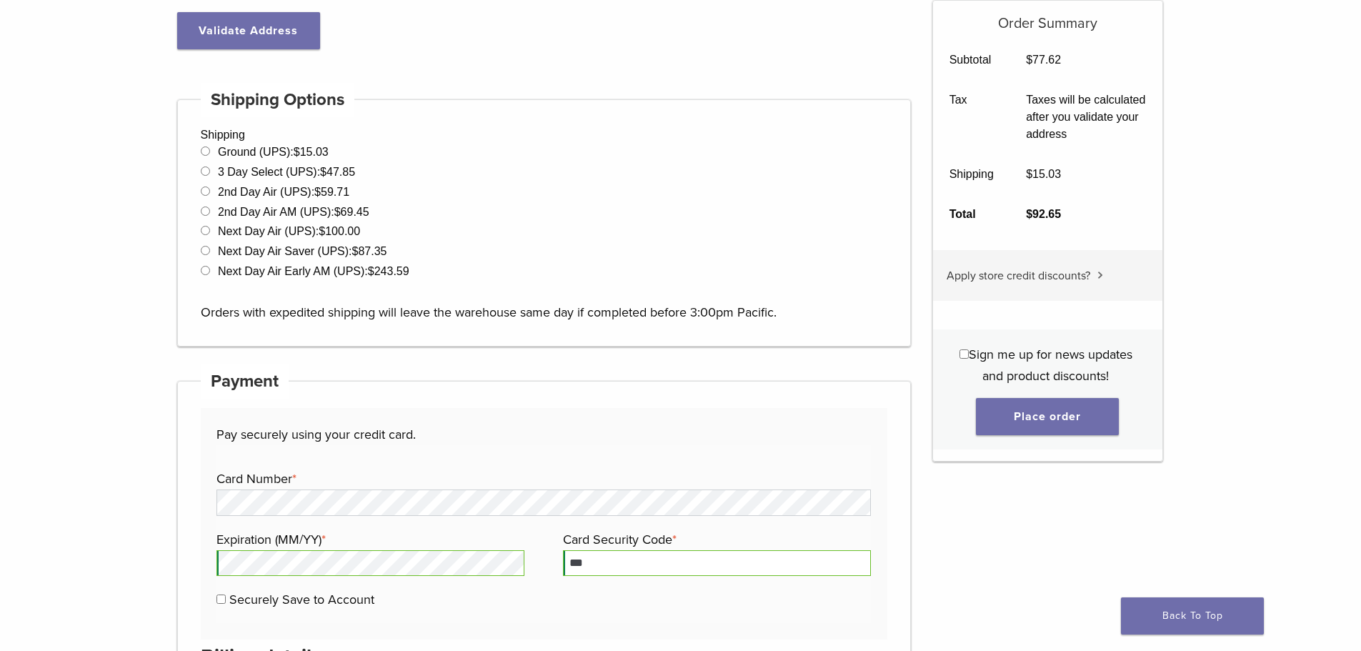
scroll to position [613, 0]
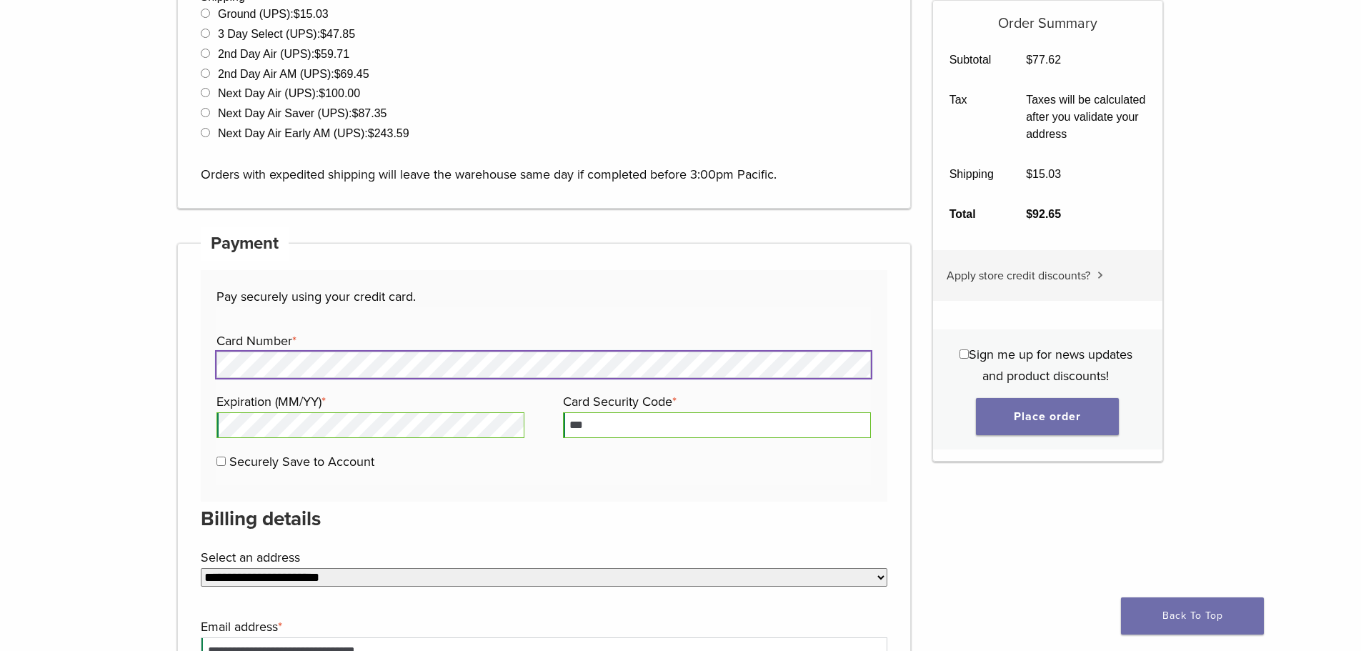
click at [215, 367] on div "Pay securely using your credit card. Payment Info Card Number * Expiration (MM/…" at bounding box center [544, 385] width 687 height 231
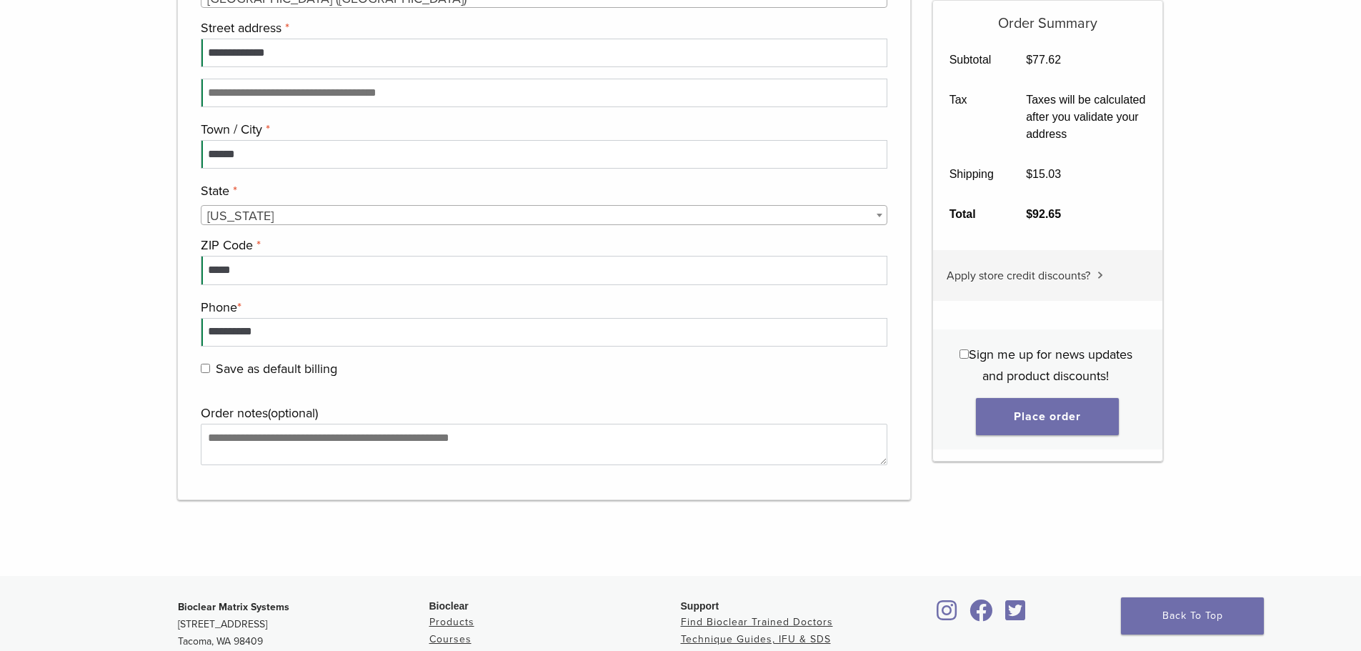
scroll to position [1470, 0]
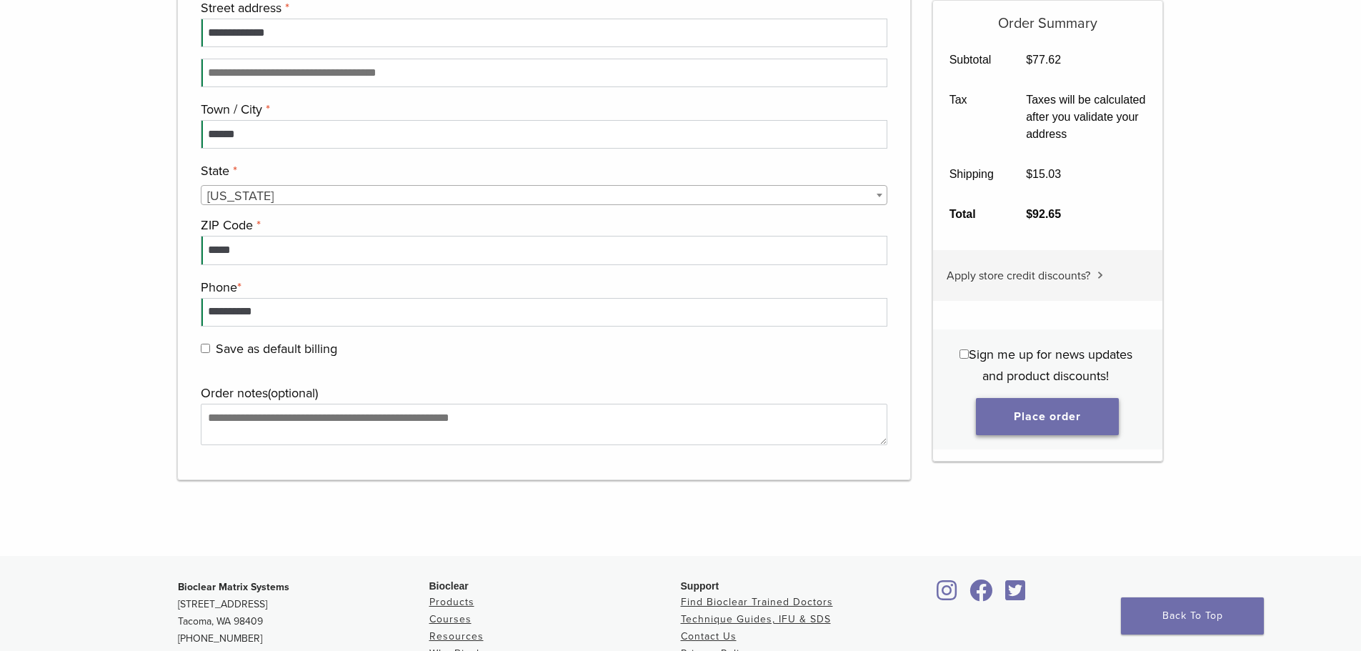
click at [1032, 419] on button "Place order" at bounding box center [1047, 416] width 143 height 37
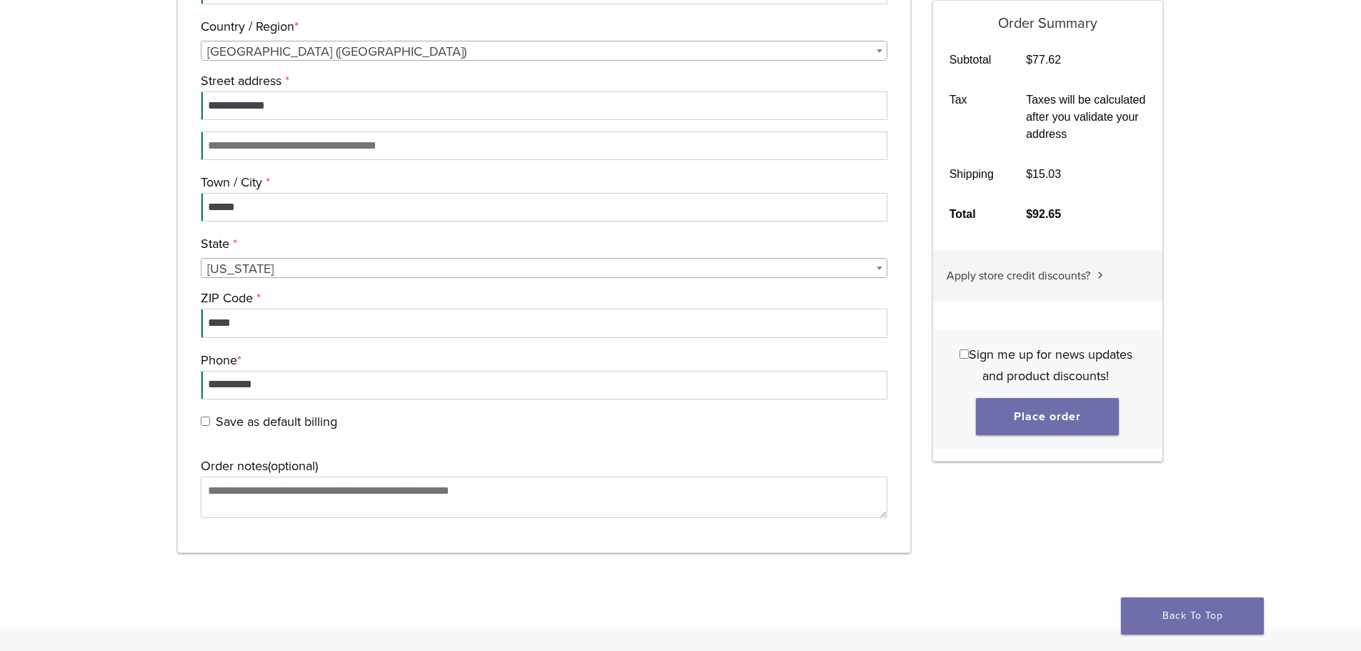
scroll to position [1399, 0]
click at [989, 419] on button "Place order" at bounding box center [1047, 416] width 143 height 37
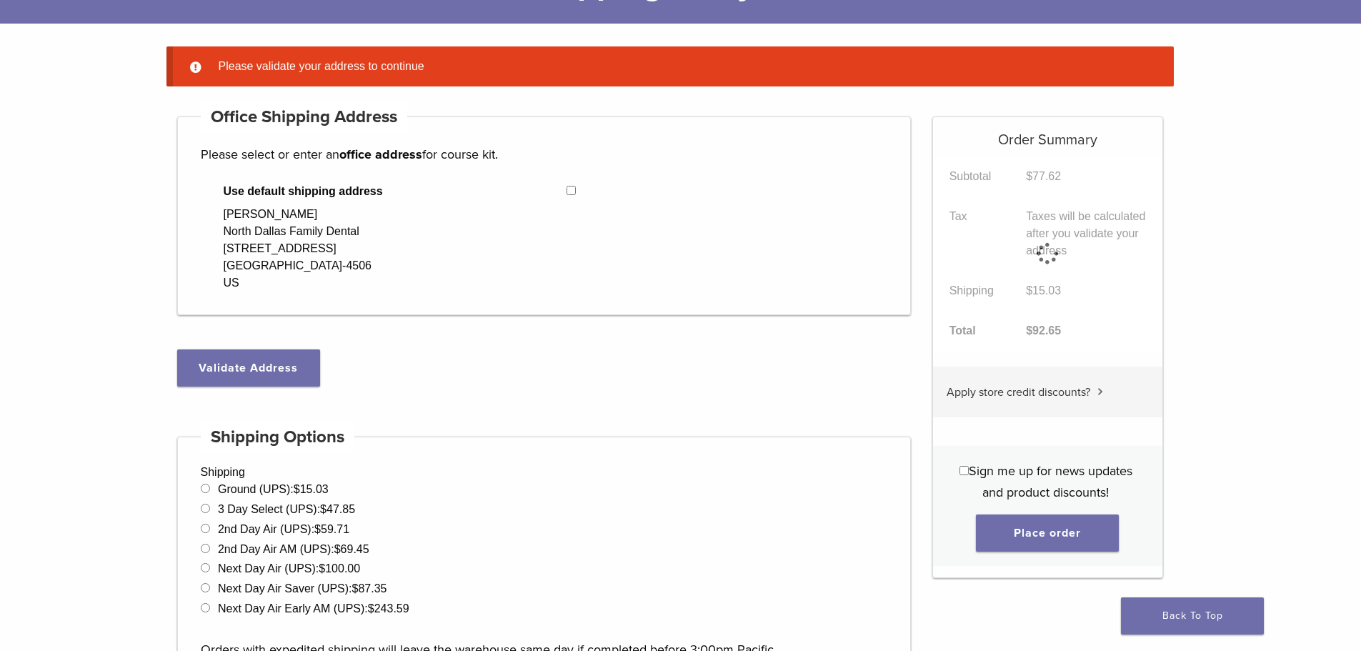
scroll to position [113, 0]
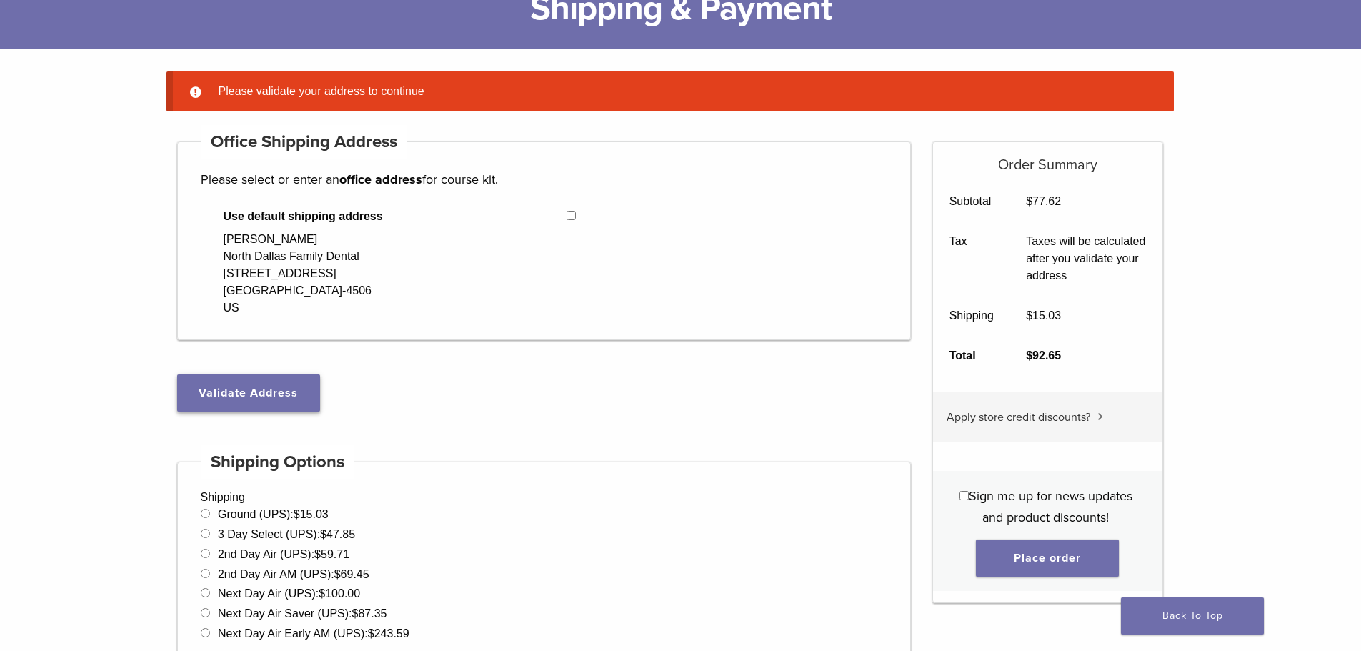
click at [235, 397] on button "Validate Address" at bounding box center [248, 392] width 143 height 37
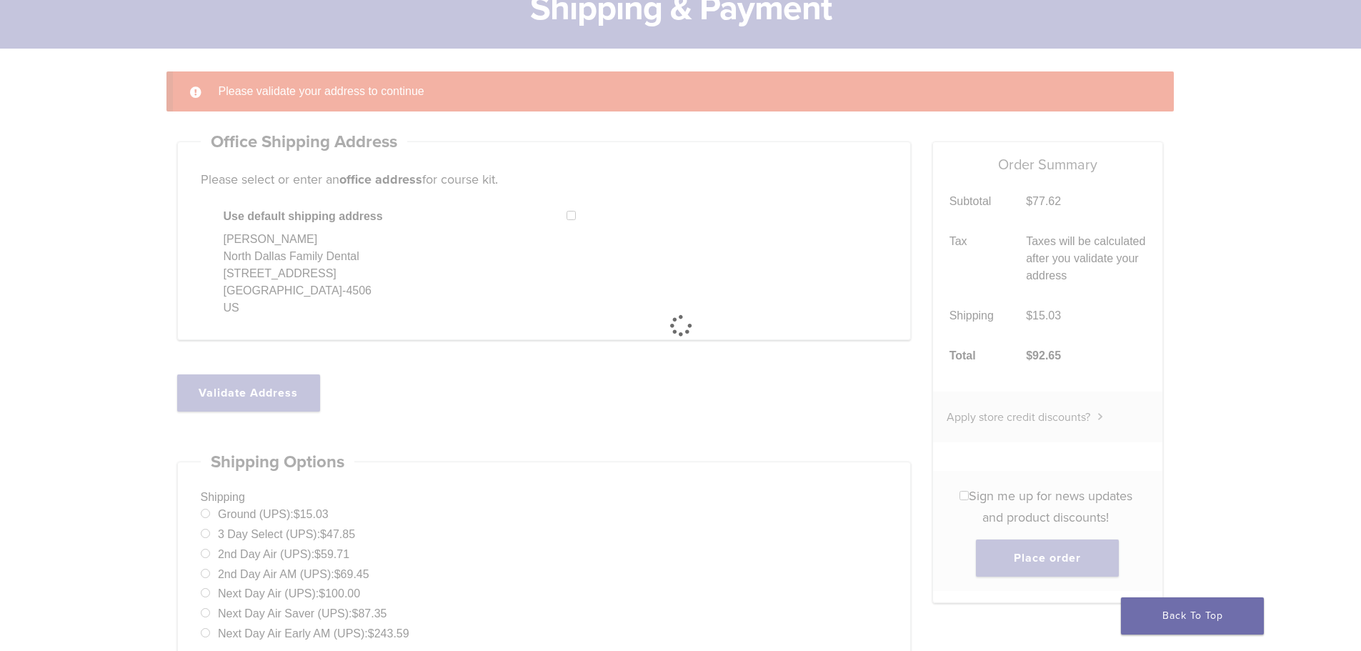
select select "**"
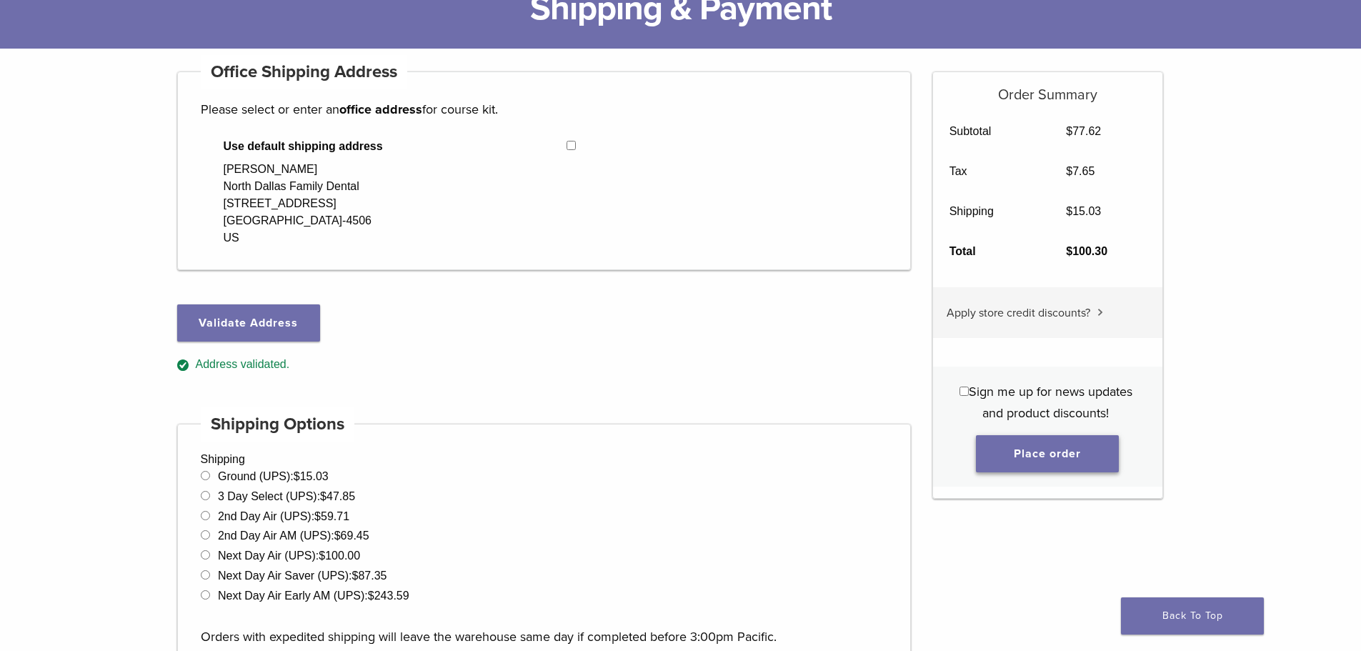
click at [1039, 451] on button "Place order" at bounding box center [1047, 453] width 143 height 37
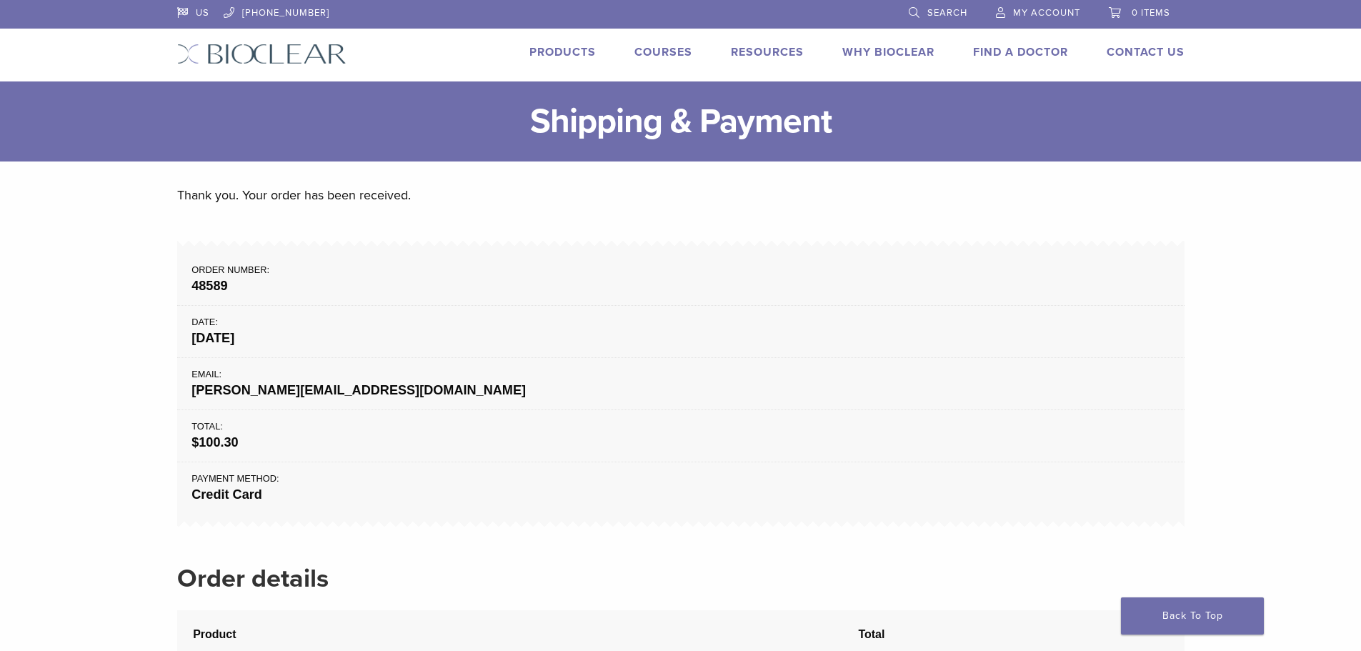
click at [1030, 13] on span "My Account" at bounding box center [1046, 12] width 67 height 11
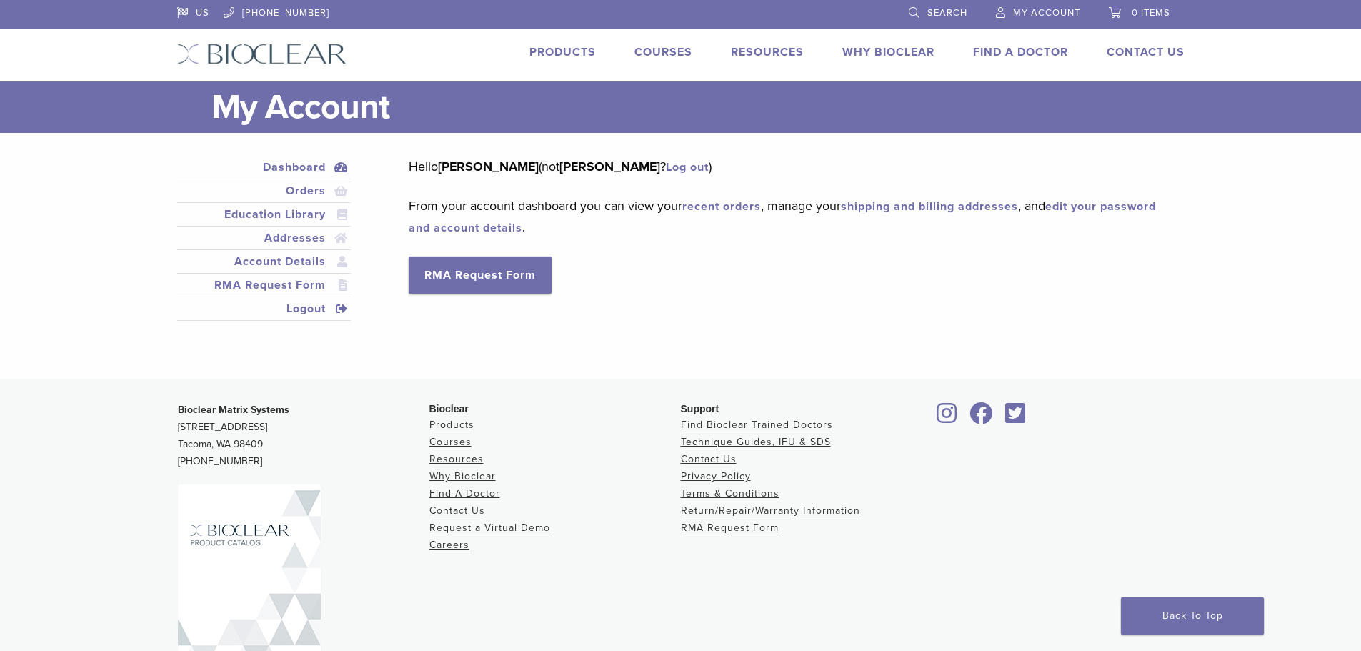
click at [316, 308] on link "Logout" at bounding box center [264, 308] width 169 height 17
